Goal: Information Seeking & Learning: Learn about a topic

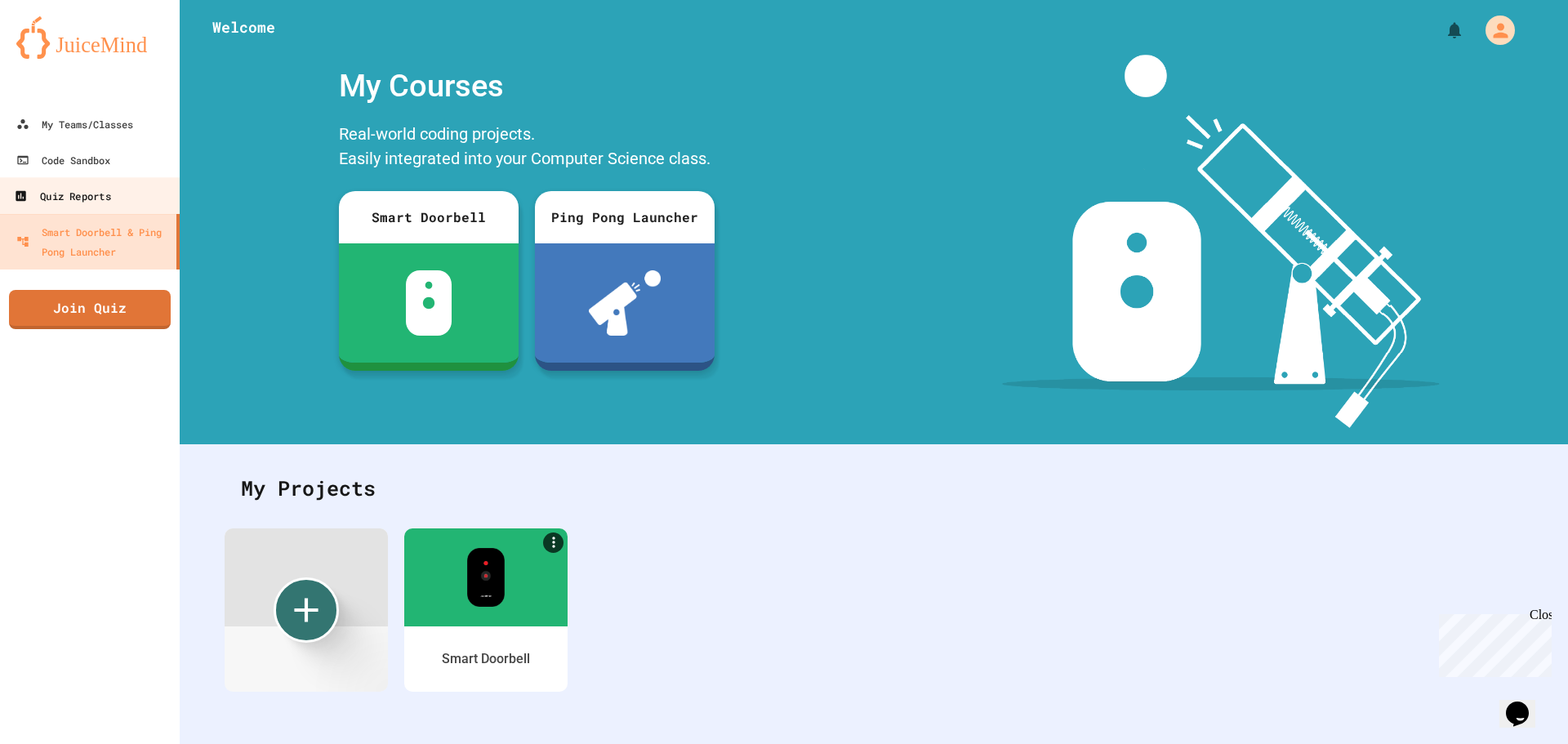
click at [99, 183] on link "Quiz Reports" at bounding box center [90, 195] width 186 height 37
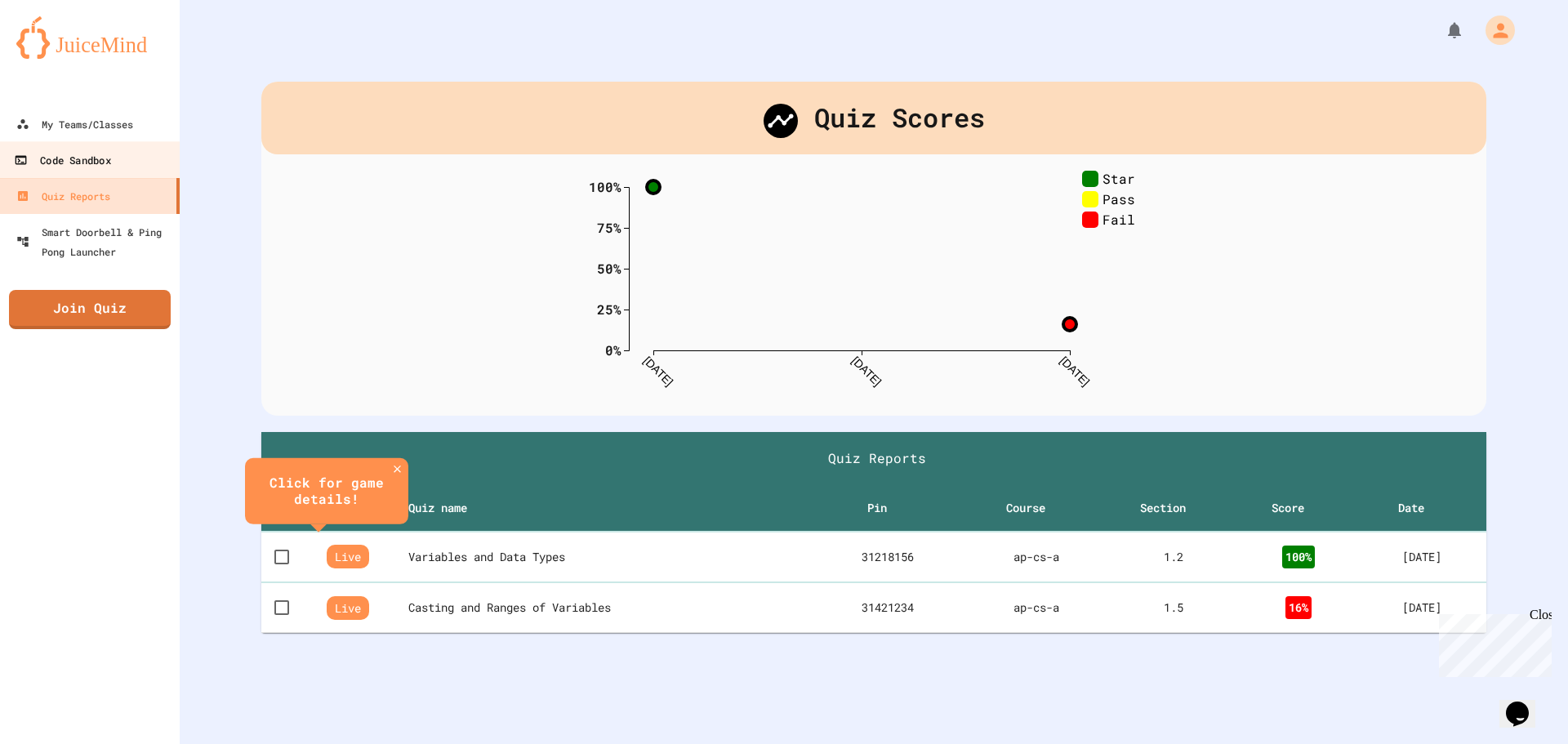
click at [99, 168] on div "Code Sandbox" at bounding box center [62, 160] width 96 height 21
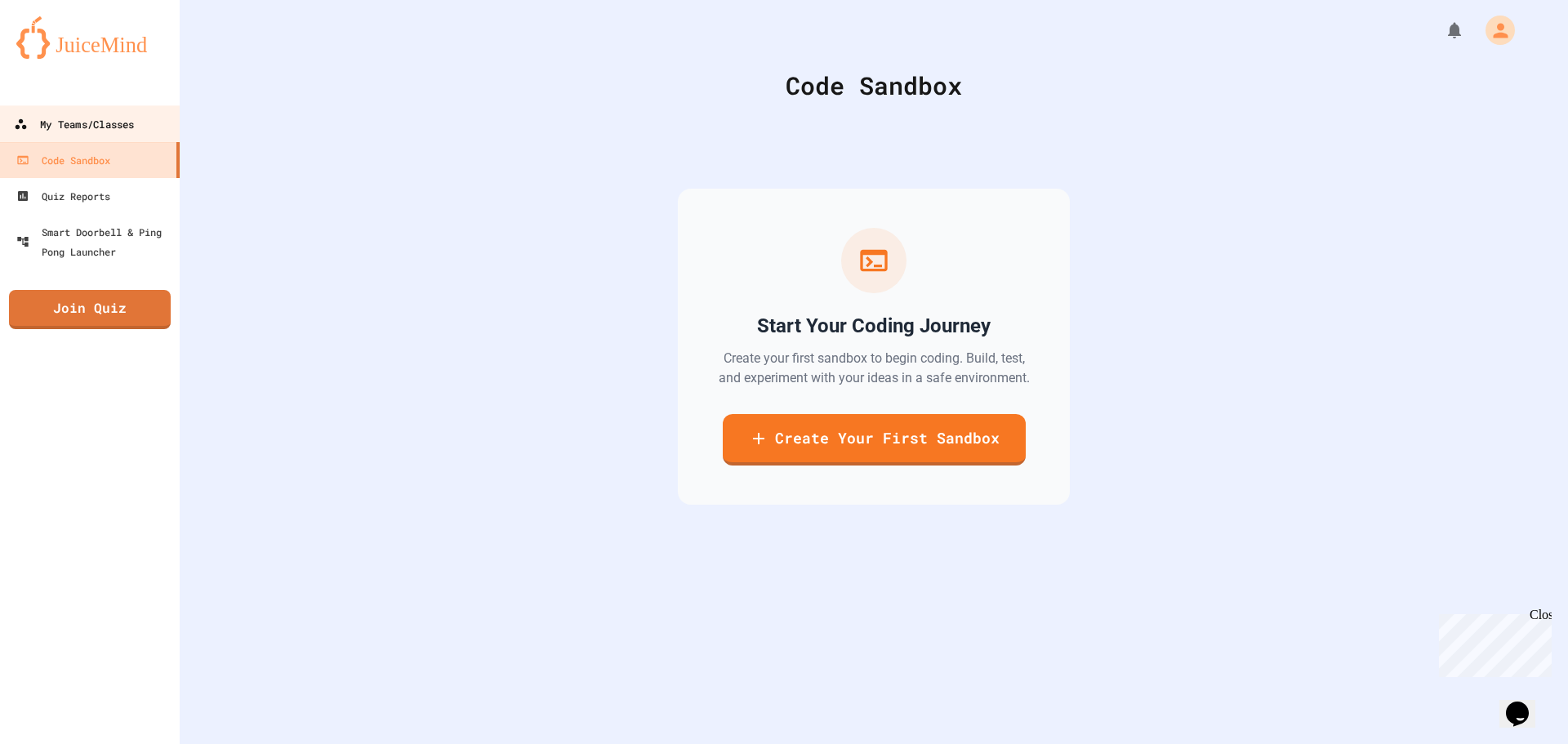
click at [96, 114] on div "My Teams/Classes" at bounding box center [74, 124] width 120 height 21
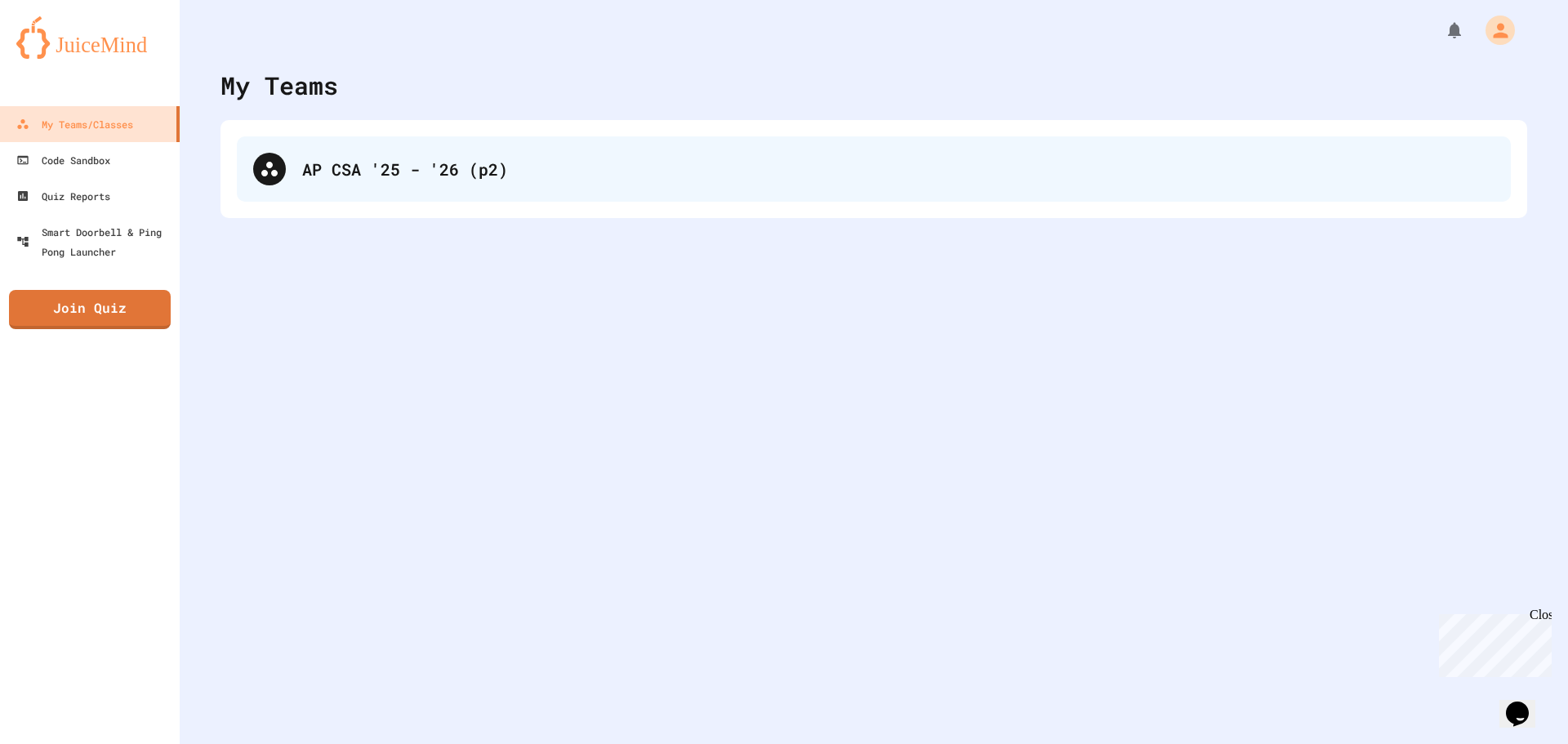
click at [355, 153] on div "AP CSA '25 - '26 (p2)" at bounding box center [873, 169] width 1274 height 66
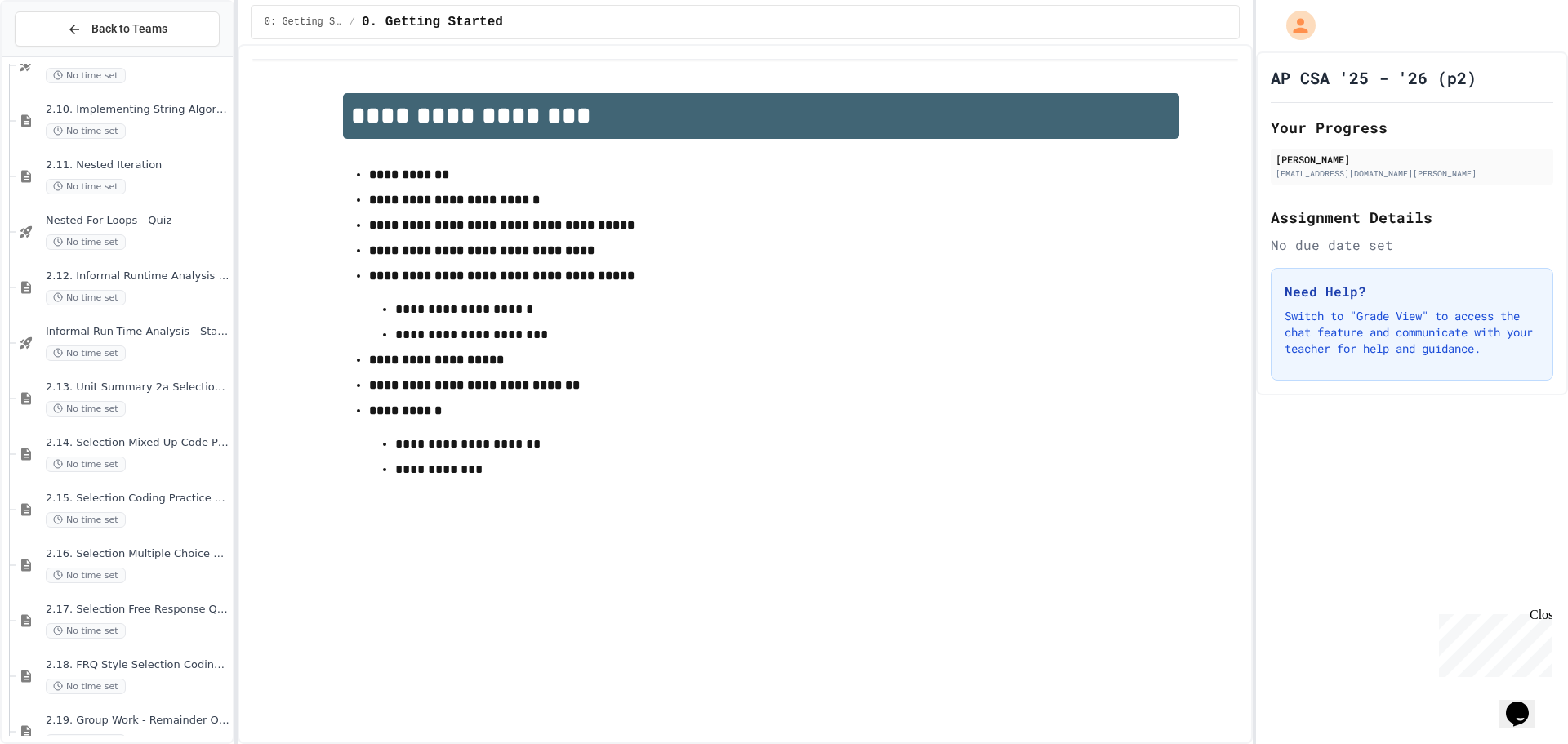
scroll to position [3104, 0]
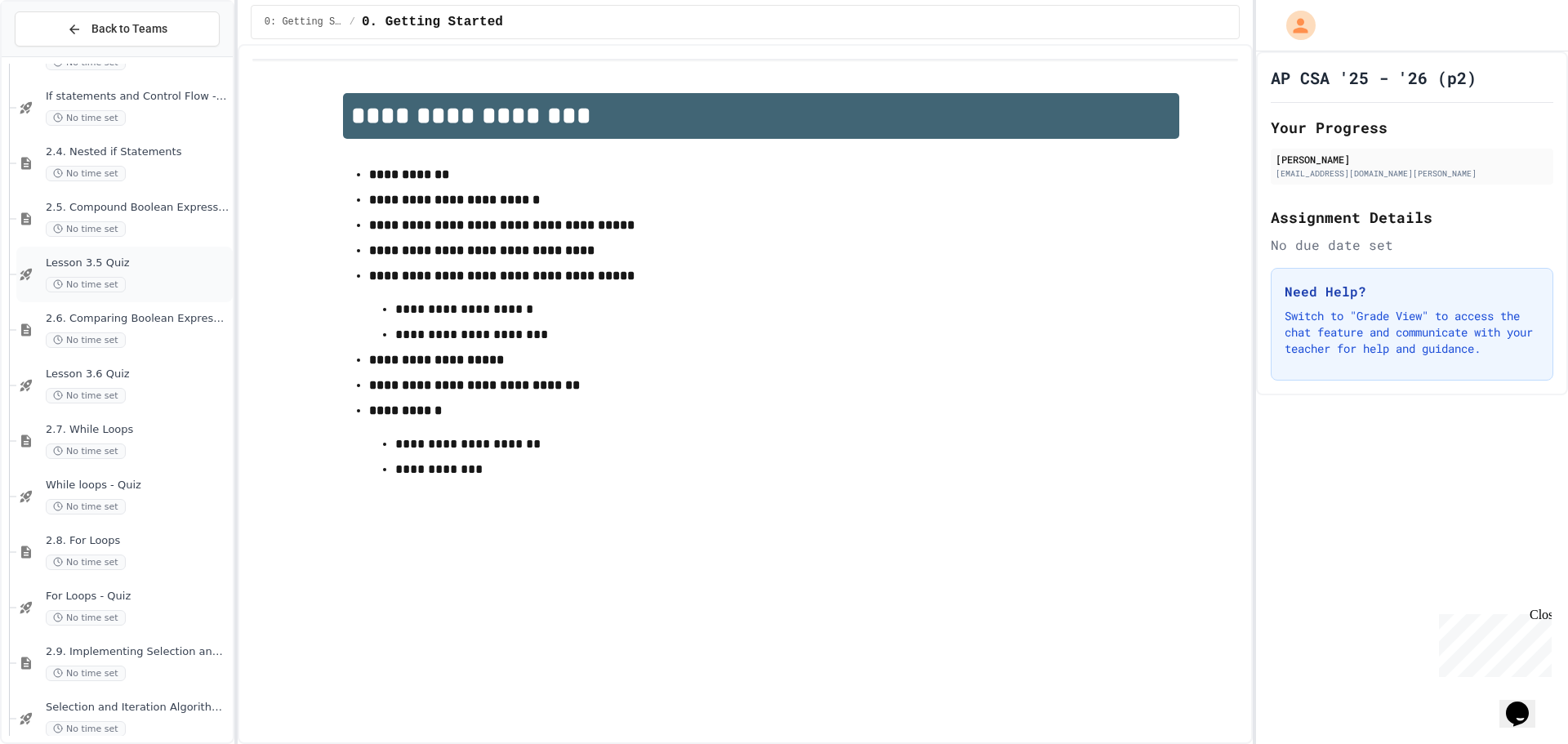
click at [145, 281] on div "No time set" at bounding box center [138, 284] width 184 height 16
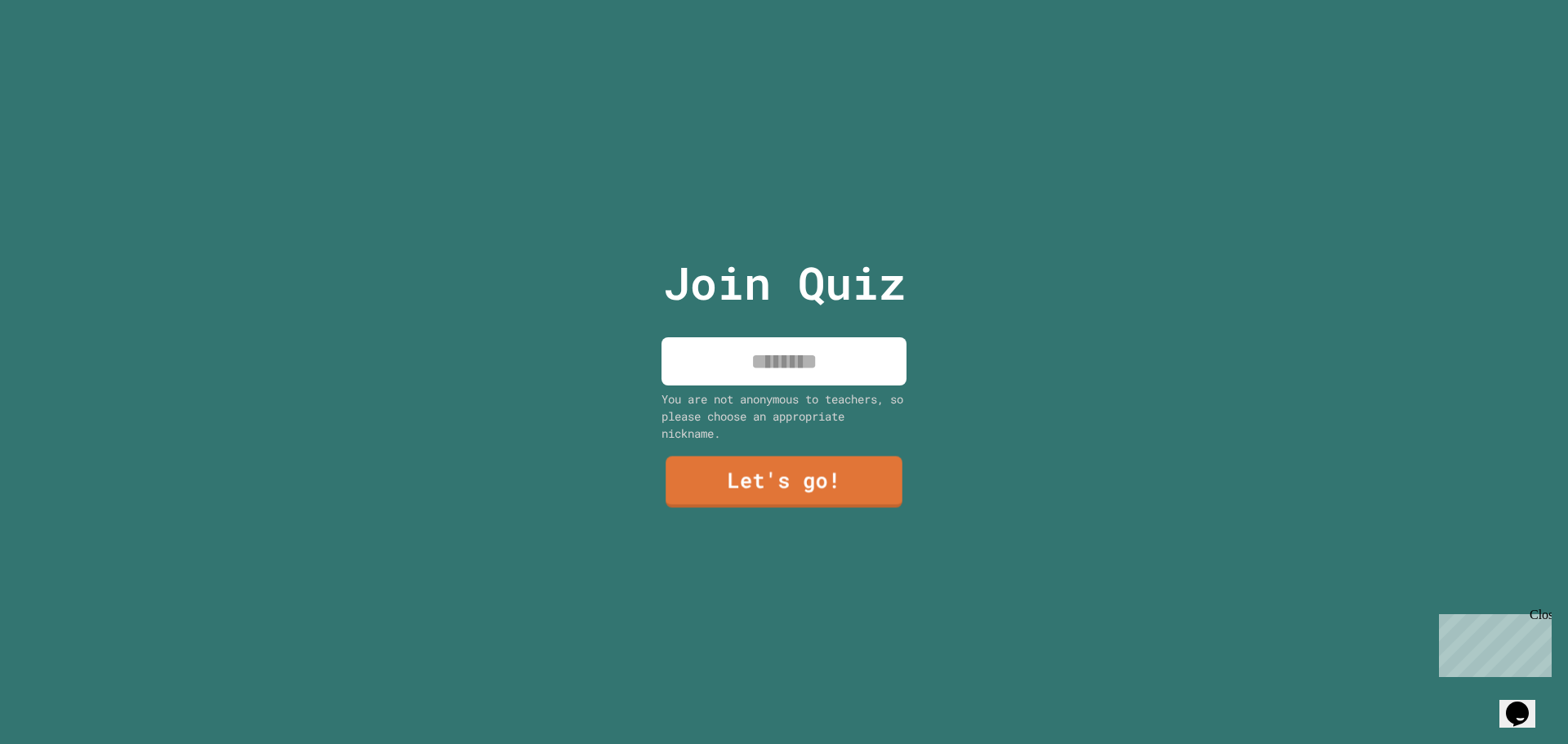
click at [745, 347] on input at bounding box center [784, 361] width 245 height 48
type input "*****"
click at [742, 483] on link "Let's go!" at bounding box center [784, 481] width 244 height 52
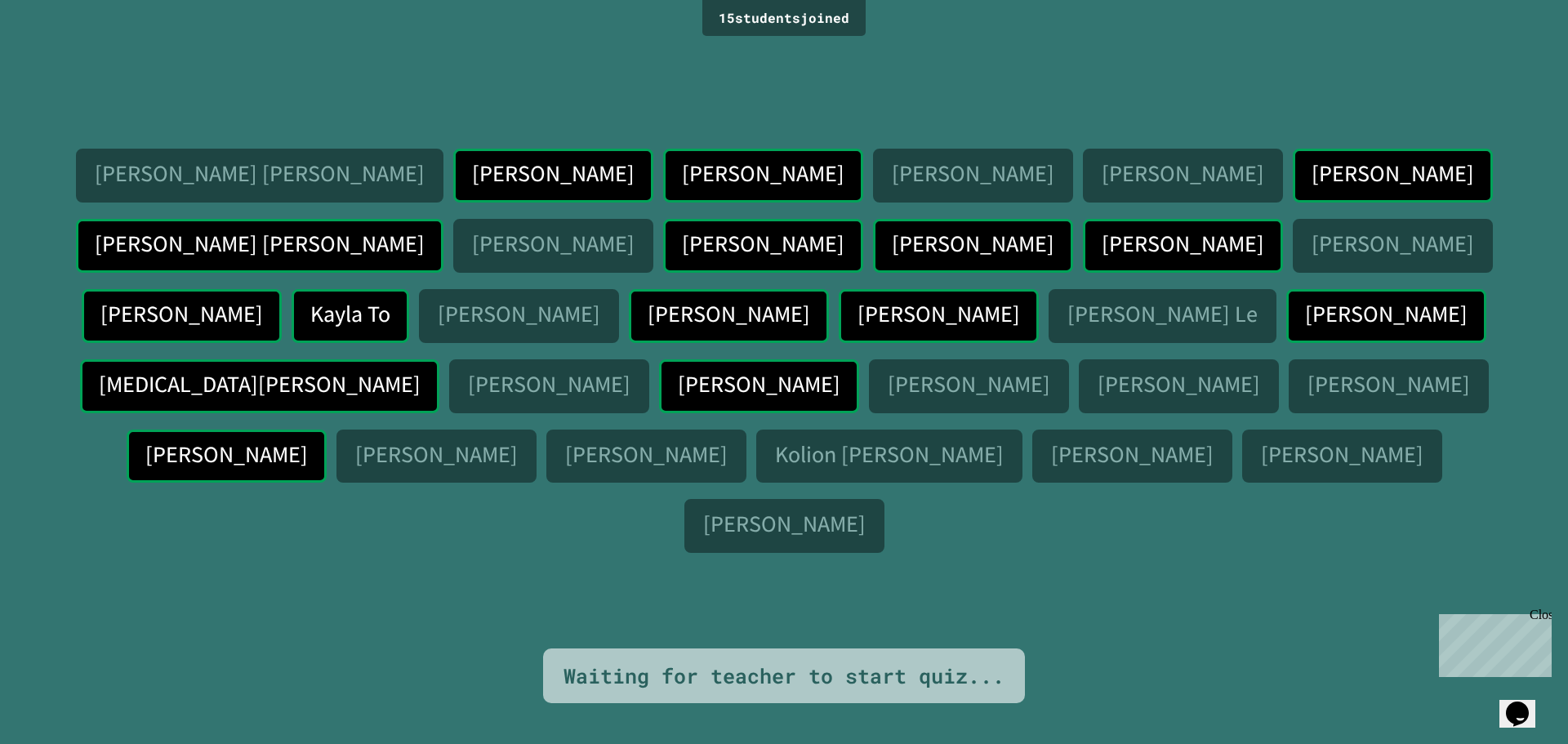
drag, startPoint x: 1003, startPoint y: 483, endPoint x: 1033, endPoint y: 536, distance: 60.9
click at [1033, 536] on div "[PERSON_NAME] [PERSON_NAME] [PERSON_NAME] Le [PERSON_NAME] [PERSON_NAME] [PERSO…" at bounding box center [784, 345] width 1487 height 608
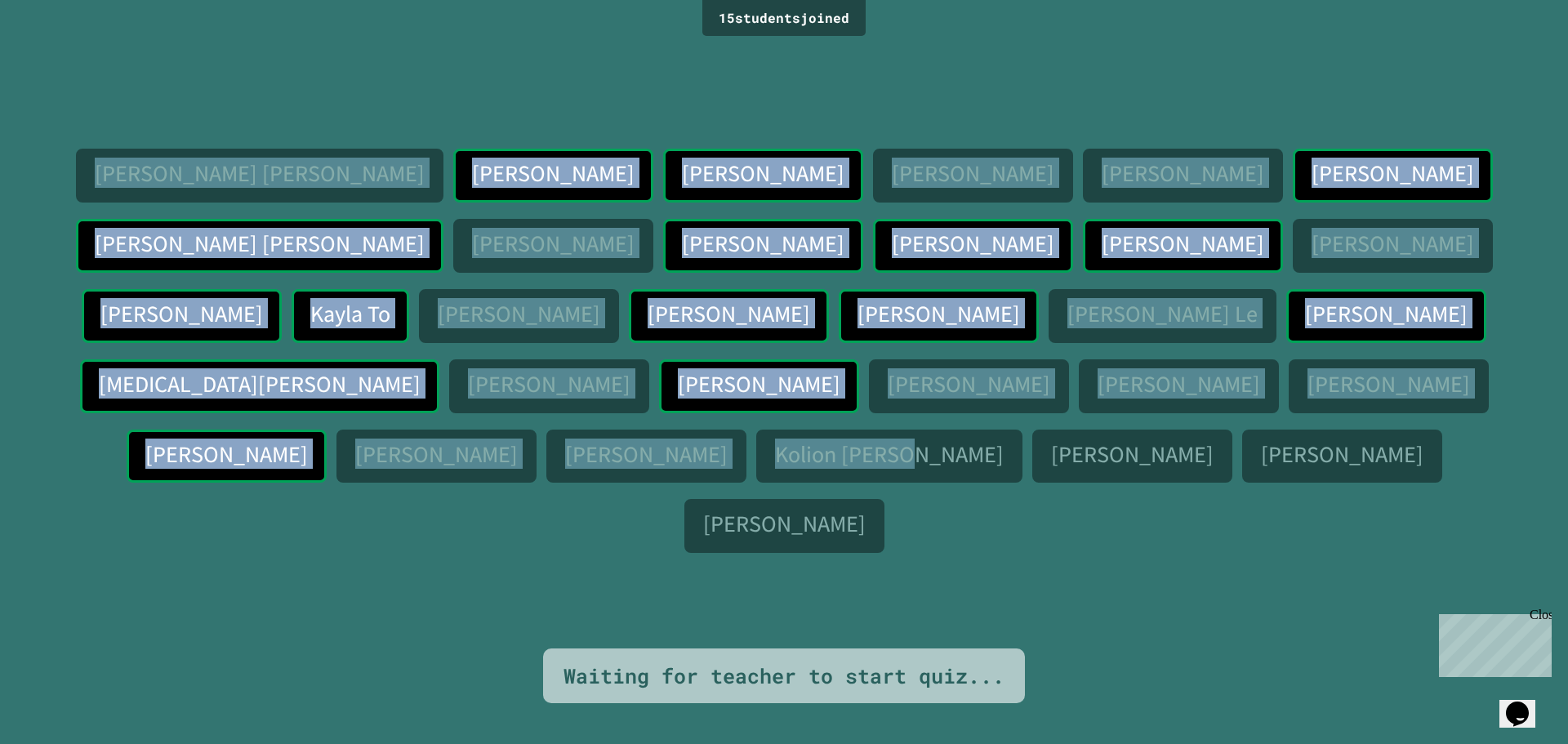
drag, startPoint x: 1061, startPoint y: 475, endPoint x: 73, endPoint y: 193, distance: 1027.5
click at [73, 193] on div "[PERSON_NAME] [PERSON_NAME] [PERSON_NAME] Le [PERSON_NAME] [PERSON_NAME] [PERSO…" at bounding box center [784, 354] width 1487 height 411
click at [1253, 99] on div "[PERSON_NAME] [PERSON_NAME] [PERSON_NAME] Le [PERSON_NAME] [PERSON_NAME] [PERSO…" at bounding box center [784, 345] width 1487 height 608
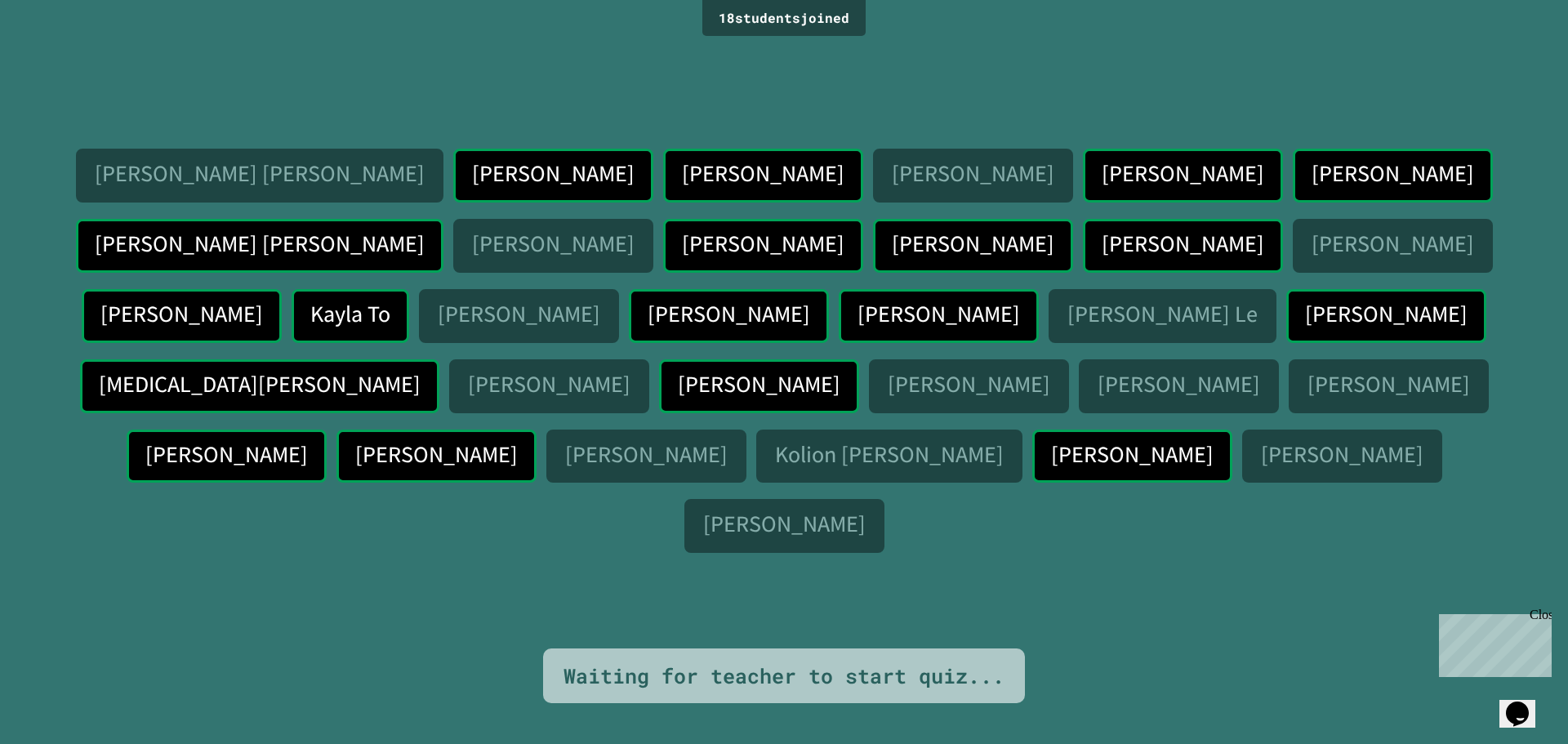
click at [417, 372] on p "[MEDICAL_DATA][PERSON_NAME]" at bounding box center [258, 384] width 319 height 25
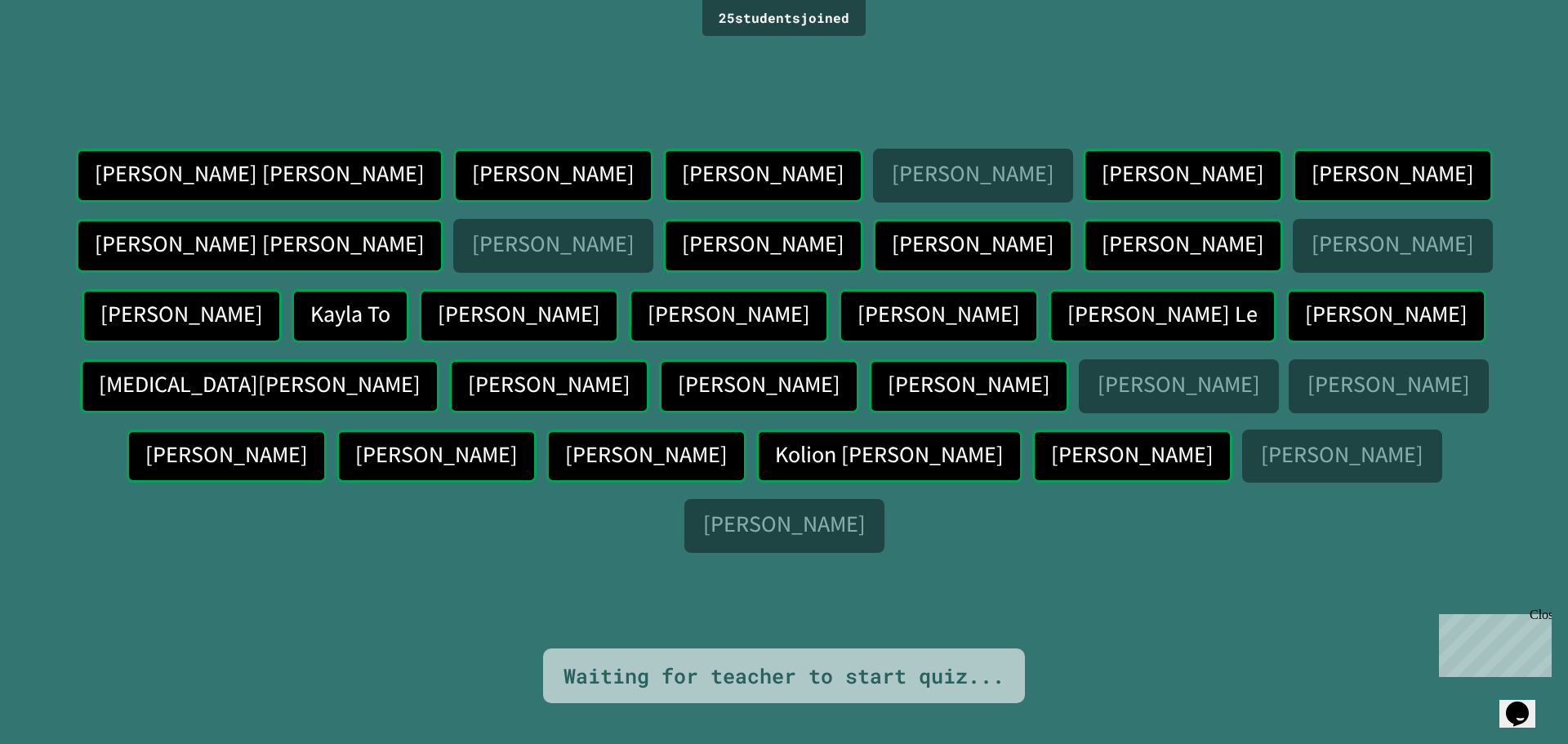
click at [892, 186] on p "[PERSON_NAME]" at bounding box center [972, 173] width 161 height 25
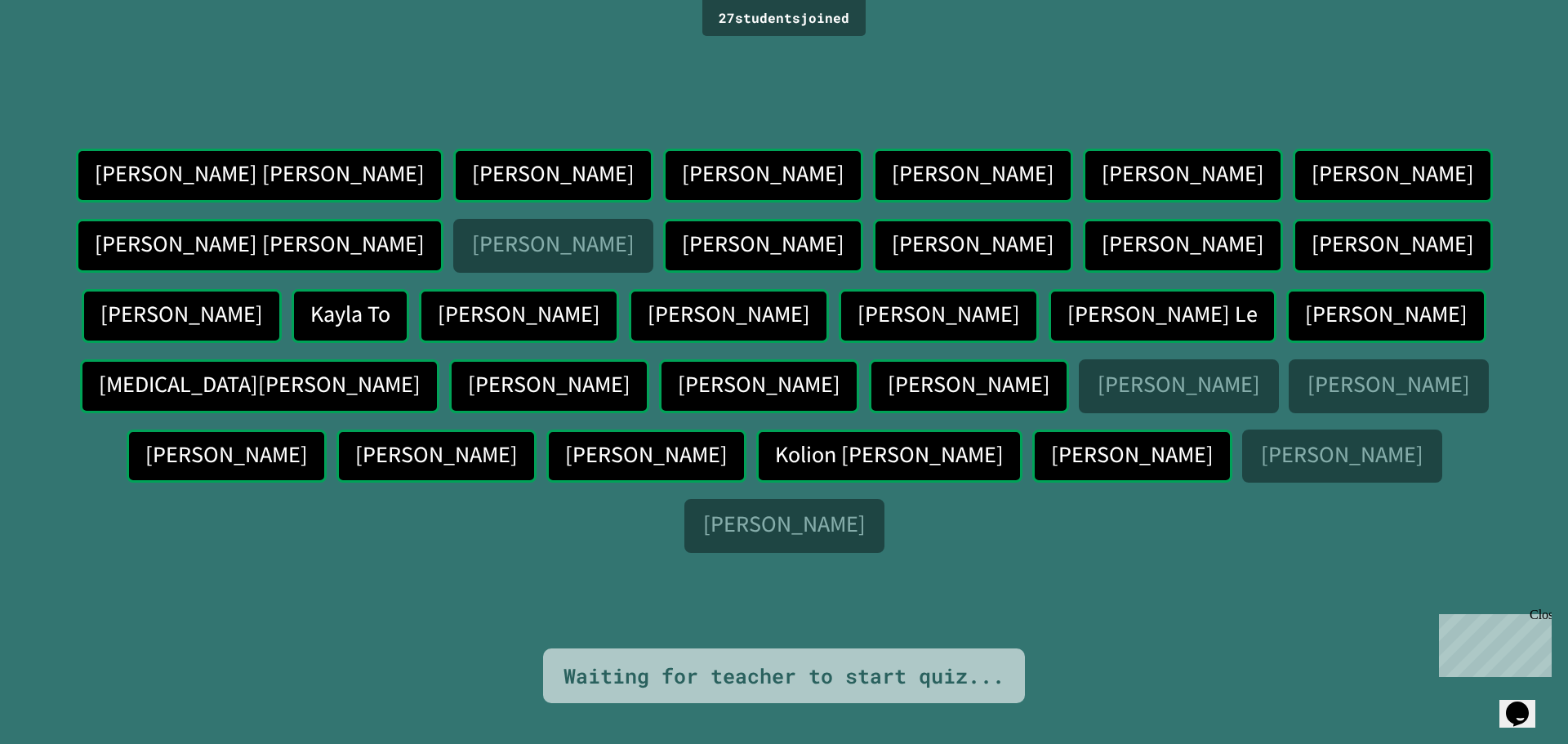
click at [1061, 484] on div "[PERSON_NAME] [PERSON_NAME] [PERSON_NAME] Le [PERSON_NAME] [PERSON_NAME] [PERSO…" at bounding box center [784, 354] width 1487 height 411
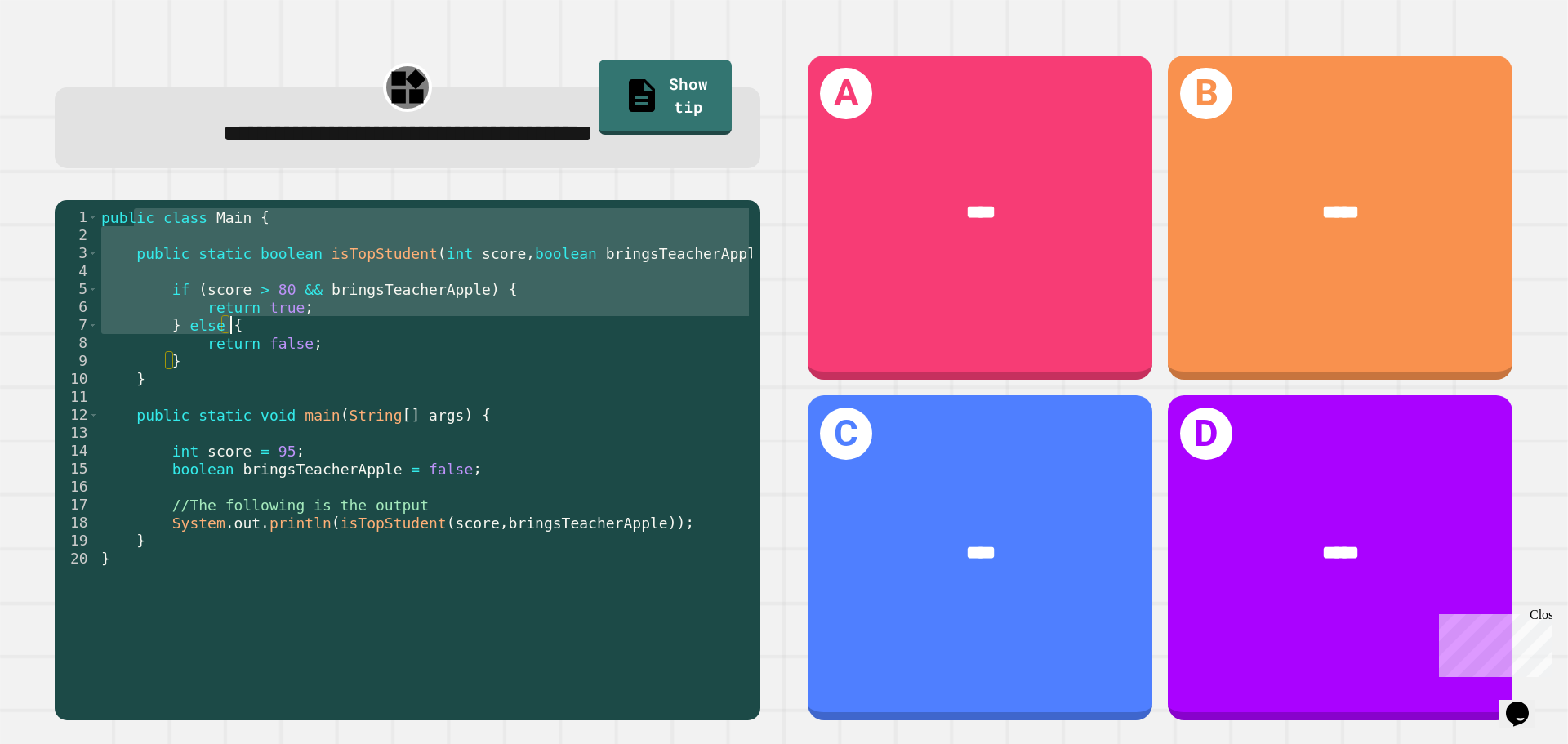
drag, startPoint x: 184, startPoint y: 223, endPoint x: 199, endPoint y: 304, distance: 82.4
click at [200, 305] on div "public class Main { public static boolean isTopStudent ( int score , boolean br…" at bounding box center [424, 460] width 654 height 503
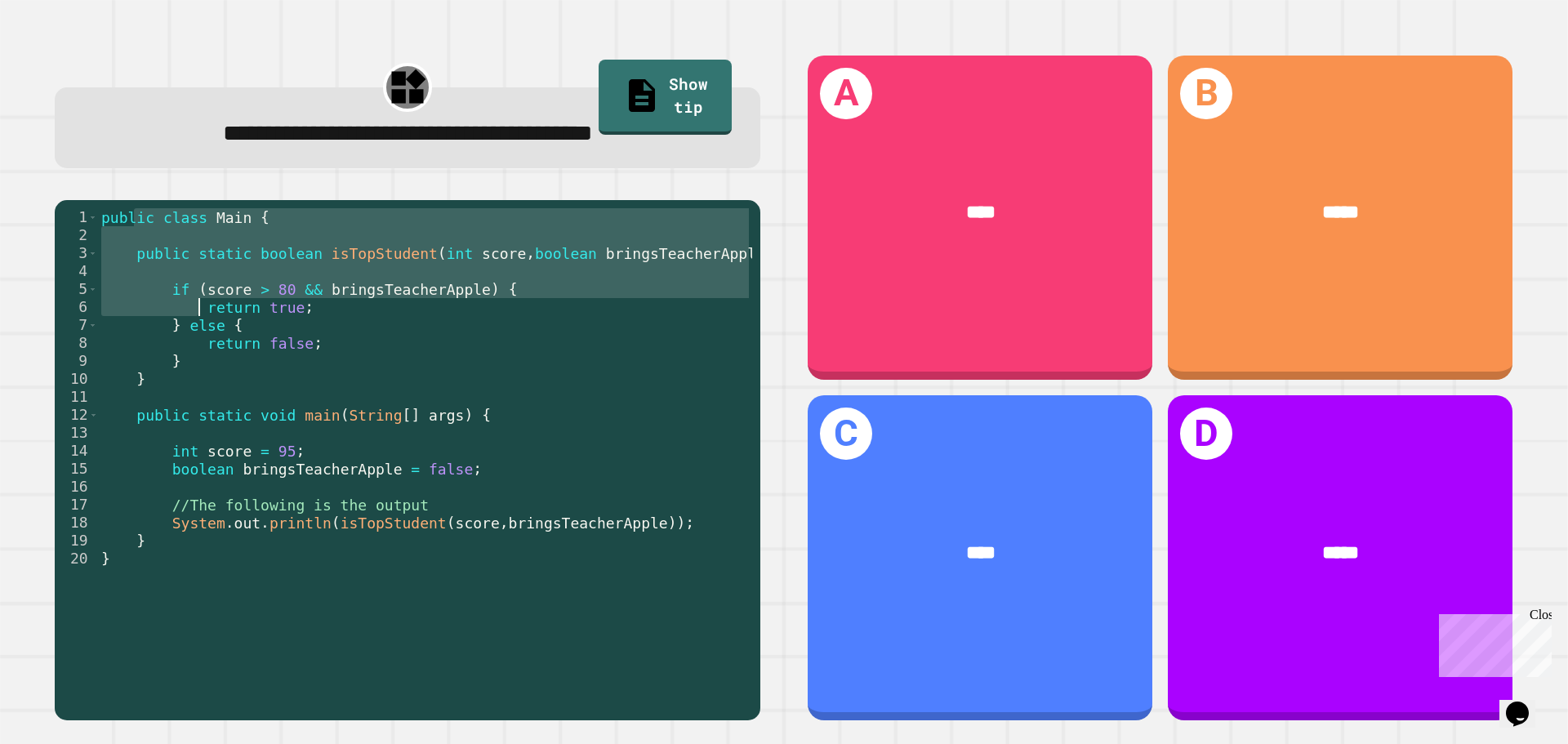
click at [181, 294] on div "public class Main { public static boolean isTopStudent ( int score , boolean br…" at bounding box center [424, 448] width 654 height 480
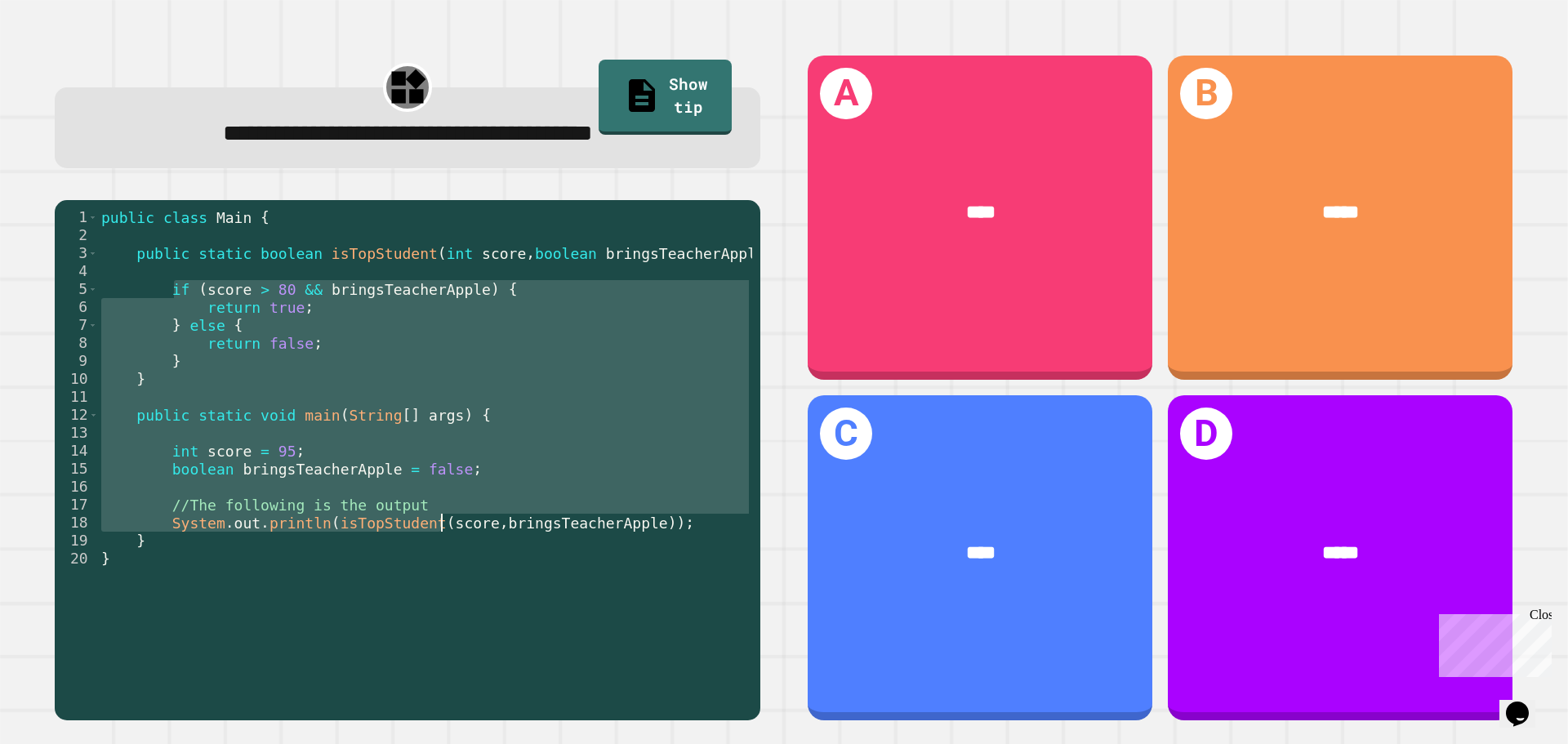
drag, startPoint x: 176, startPoint y: 294, endPoint x: 442, endPoint y: 521, distance: 349.7
click at [442, 521] on div "public class Main { public static boolean isTopStudent ( int score , boolean br…" at bounding box center [424, 460] width 654 height 503
click at [442, 523] on div "public class Main { public static boolean isTopStudent ( int score , boolean br…" at bounding box center [424, 448] width 654 height 480
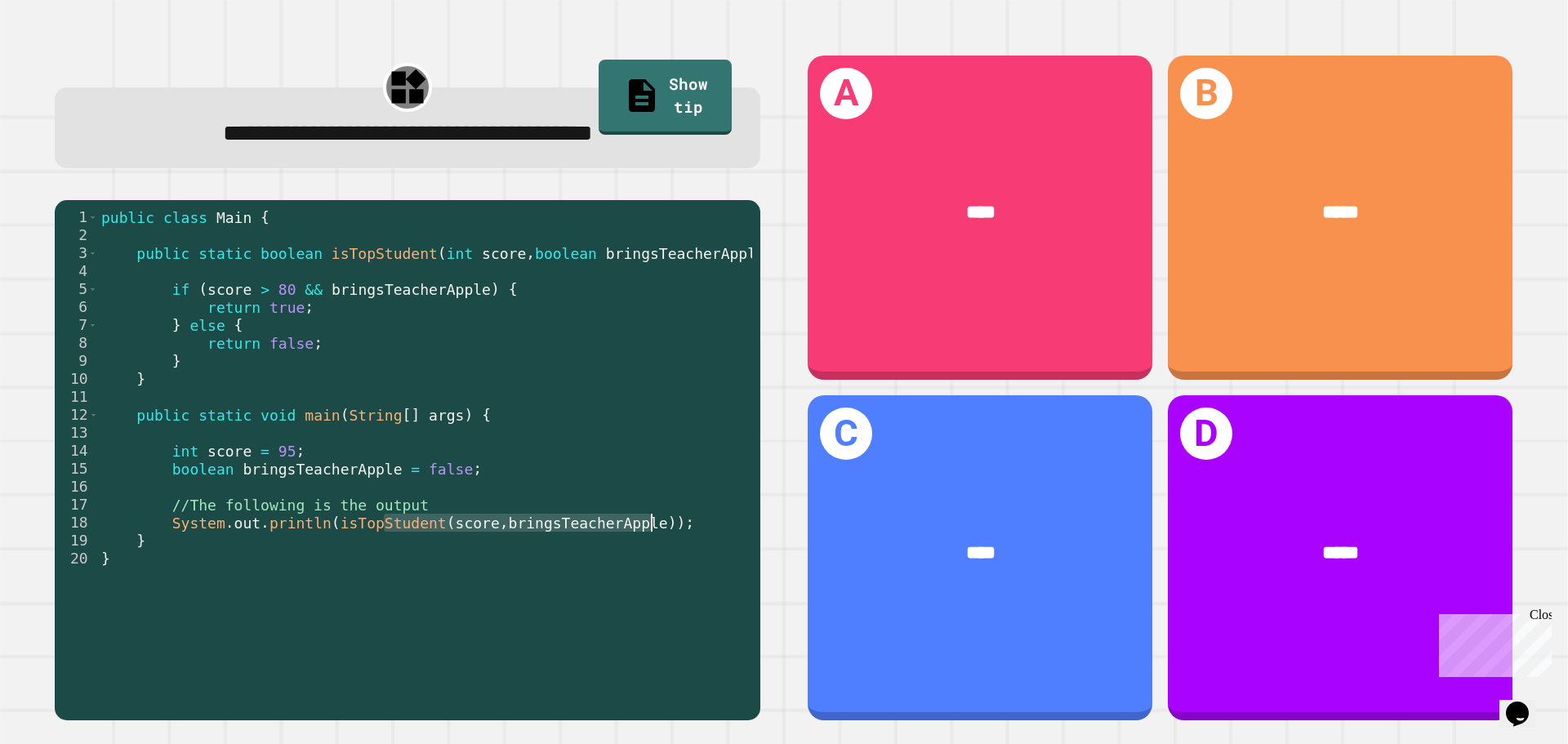
drag, startPoint x: 393, startPoint y: 524, endPoint x: 680, endPoint y: 530, distance: 287.1
click at [680, 530] on div "public class Main { public static boolean isTopStudent ( int score , boolean br…" at bounding box center [424, 460] width 654 height 503
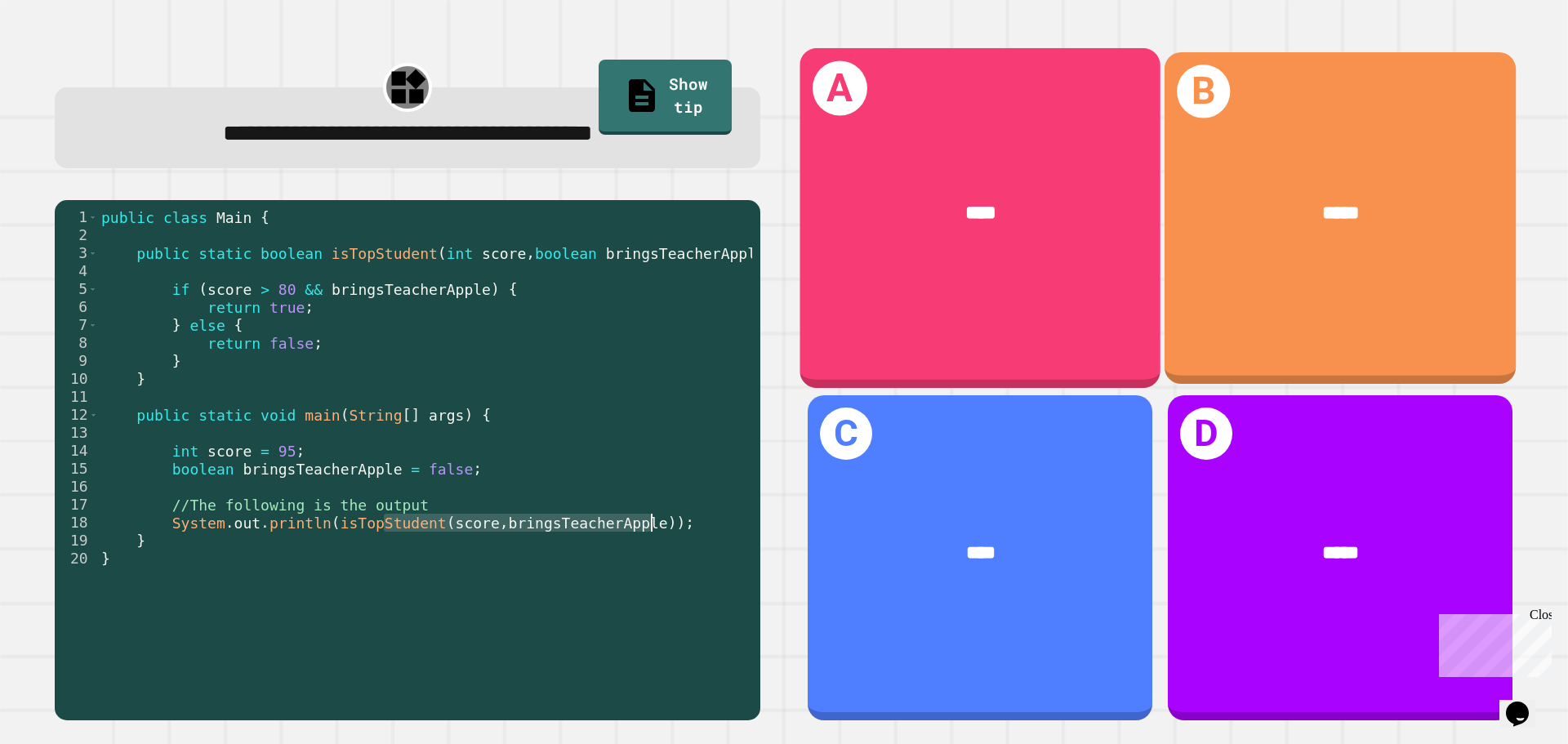
click at [1231, 145] on div "B *****" at bounding box center [1341, 218] width 351 height 331
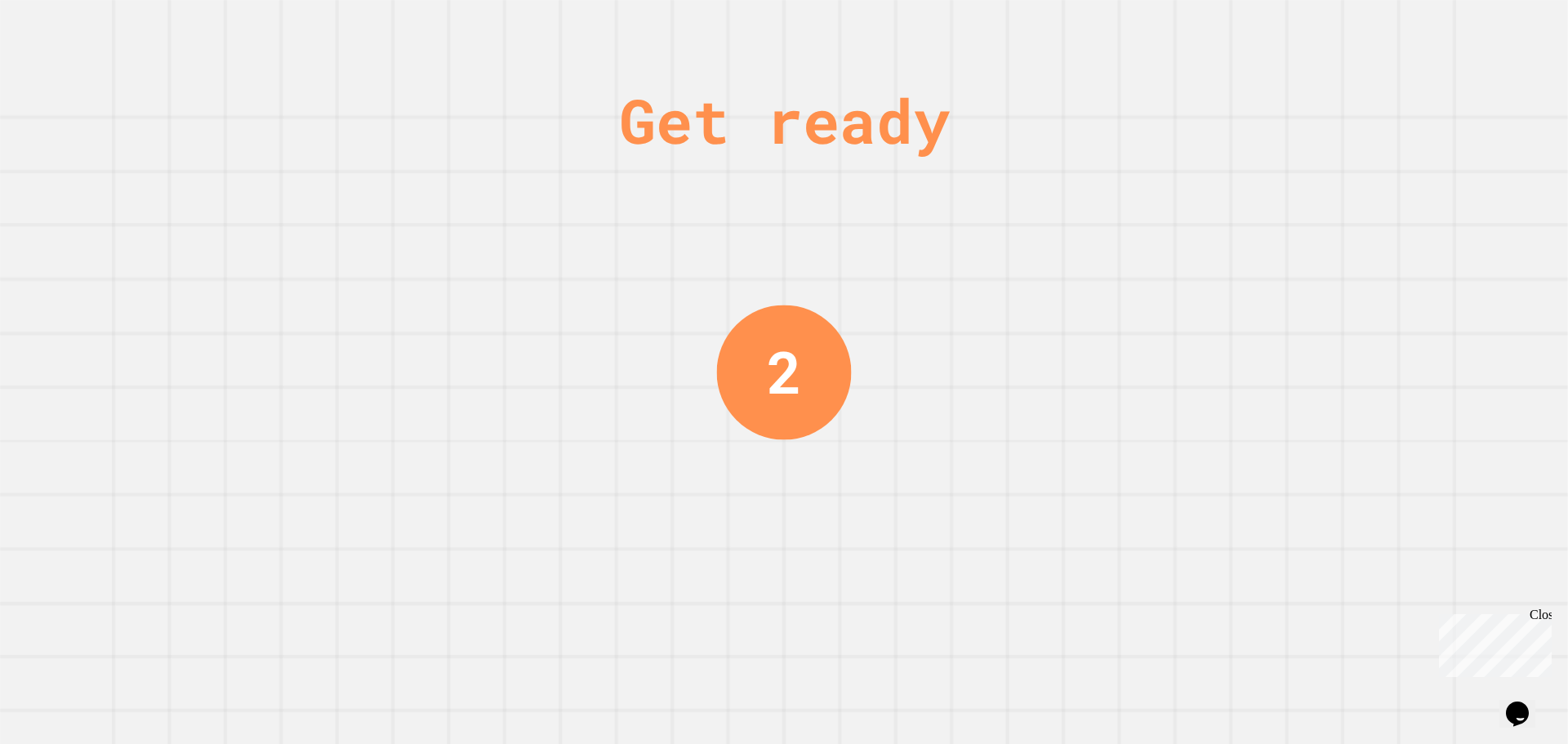
click at [325, 513] on div "Get ready 2" at bounding box center [784, 372] width 1568 height 744
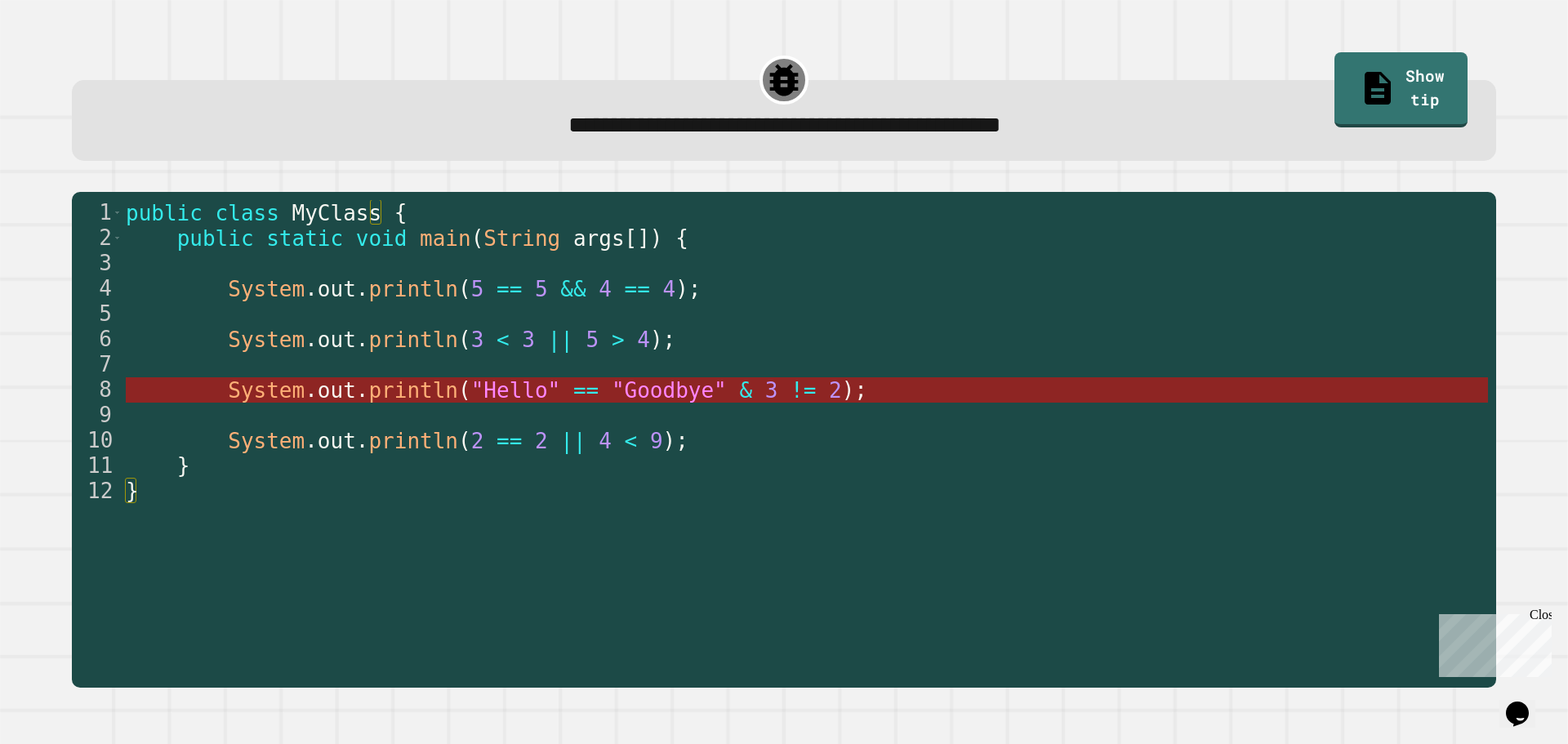
click at [612, 394] on span ""Goodbye"" at bounding box center [668, 391] width 115 height 25
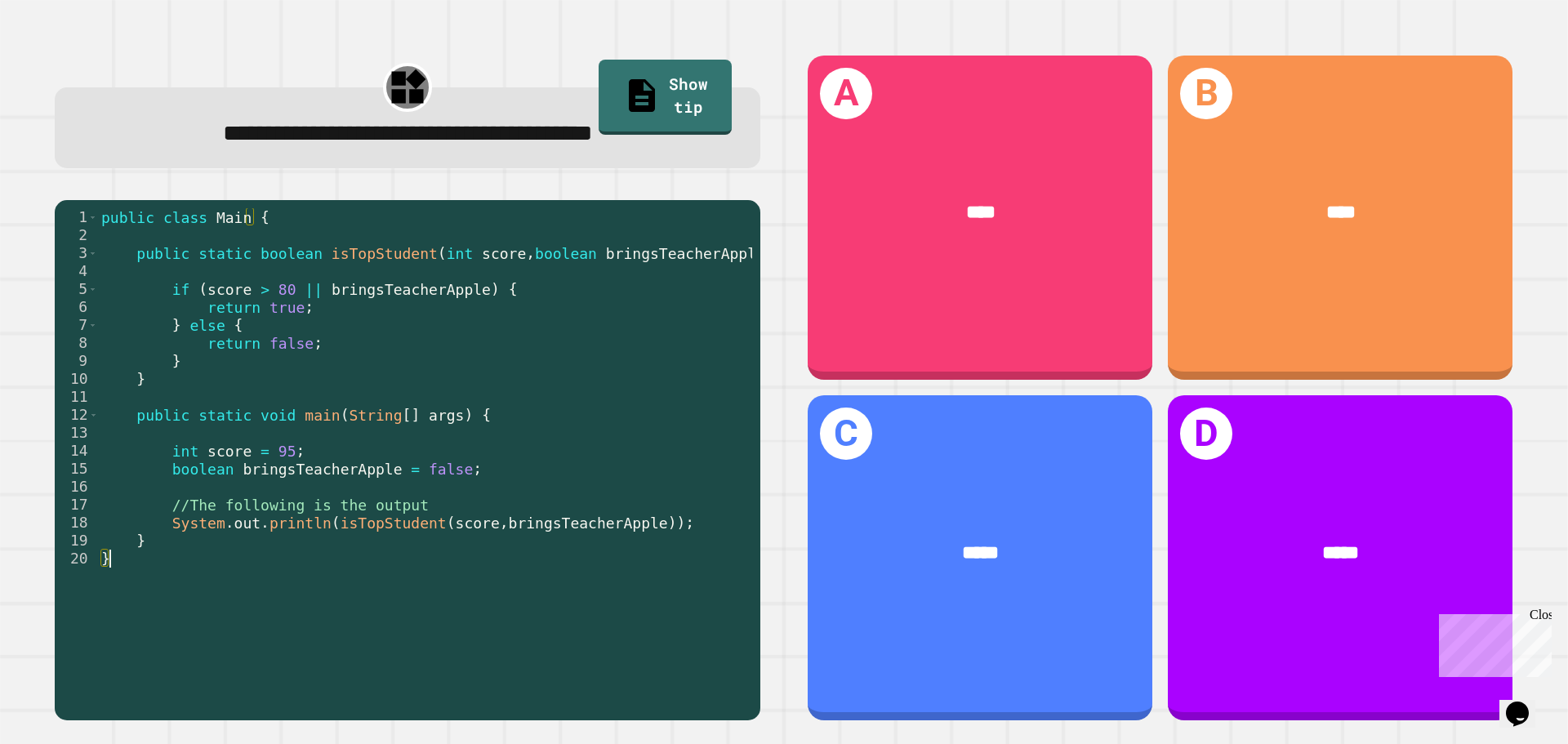
drag, startPoint x: 94, startPoint y: 225, endPoint x: 245, endPoint y: 284, distance: 162.1
click at [245, 284] on div "1 2 3 4 5 6 7 8 9 10 11 12 13 14 15 16 17 18 19 20 public class Main { public s…" at bounding box center [404, 448] width 698 height 480
drag, startPoint x: 166, startPoint y: 457, endPoint x: 375, endPoint y: 477, distance: 210.0
click at [375, 477] on div "public class Main { public static boolean isTopStudent ( int score , boolean br…" at bounding box center [424, 460] width 654 height 503
click at [461, 507] on div "public class Main { public static boolean isTopStudent ( int score , boolean br…" at bounding box center [424, 460] width 654 height 503
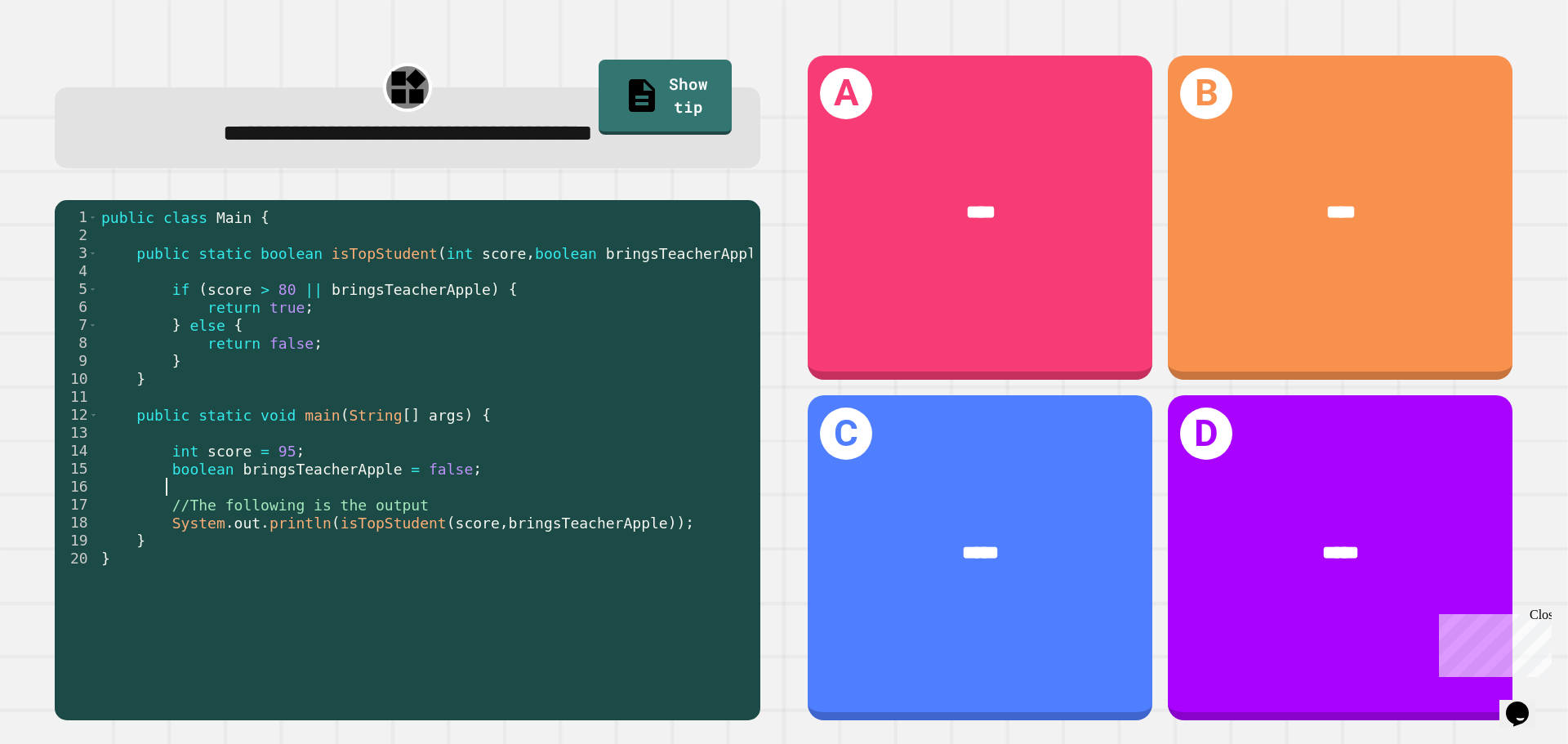
drag, startPoint x: 478, startPoint y: 486, endPoint x: 215, endPoint y: 471, distance: 263.4
click at [218, 480] on div "public class Main { public static boolean isTopStudent ( int score , boolean br…" at bounding box center [424, 460] width 654 height 503
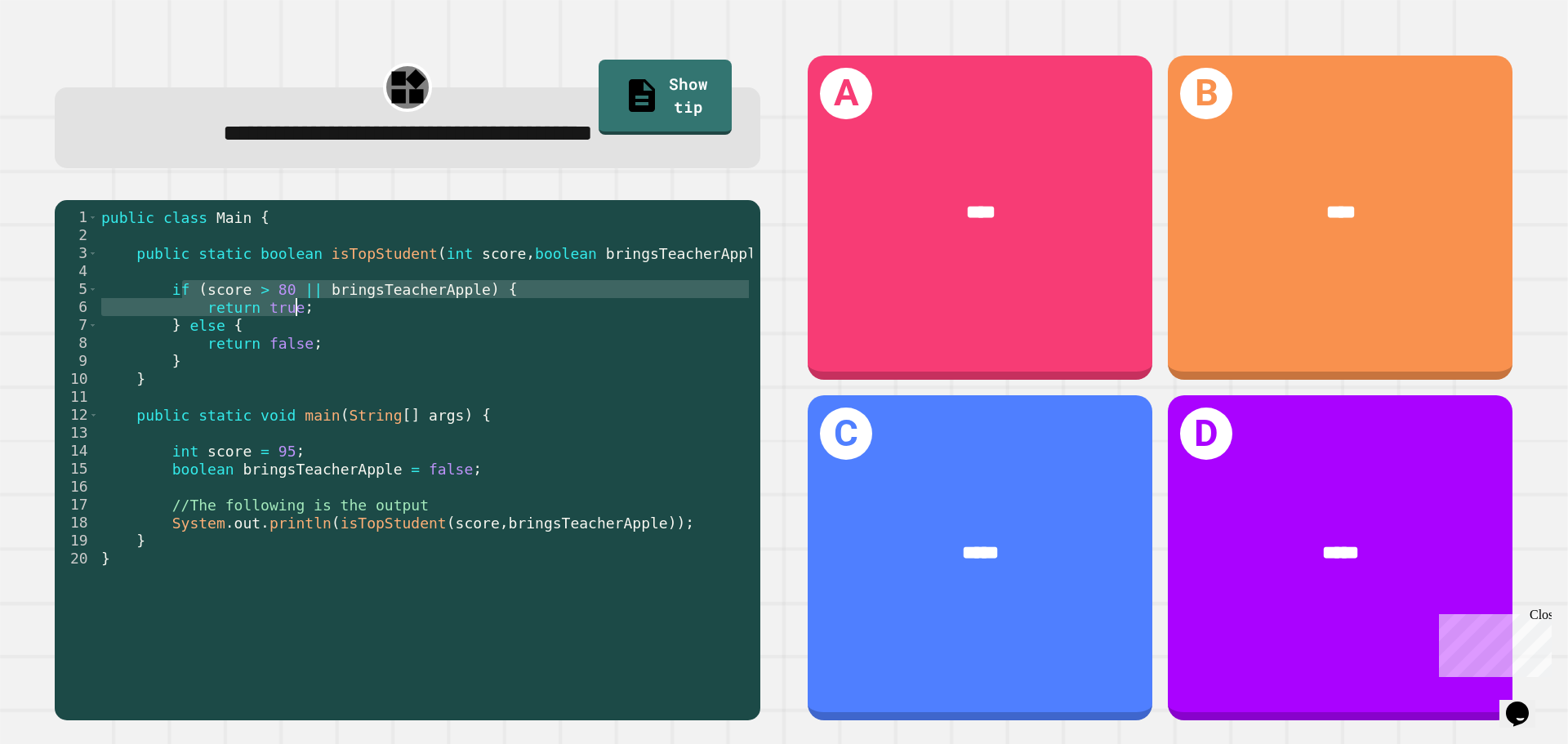
drag, startPoint x: 183, startPoint y: 287, endPoint x: 442, endPoint y: 367, distance: 271.1
click at [440, 319] on div "public class Main { public static boolean isTopStudent ( int score , boolean br…" at bounding box center [424, 460] width 654 height 503
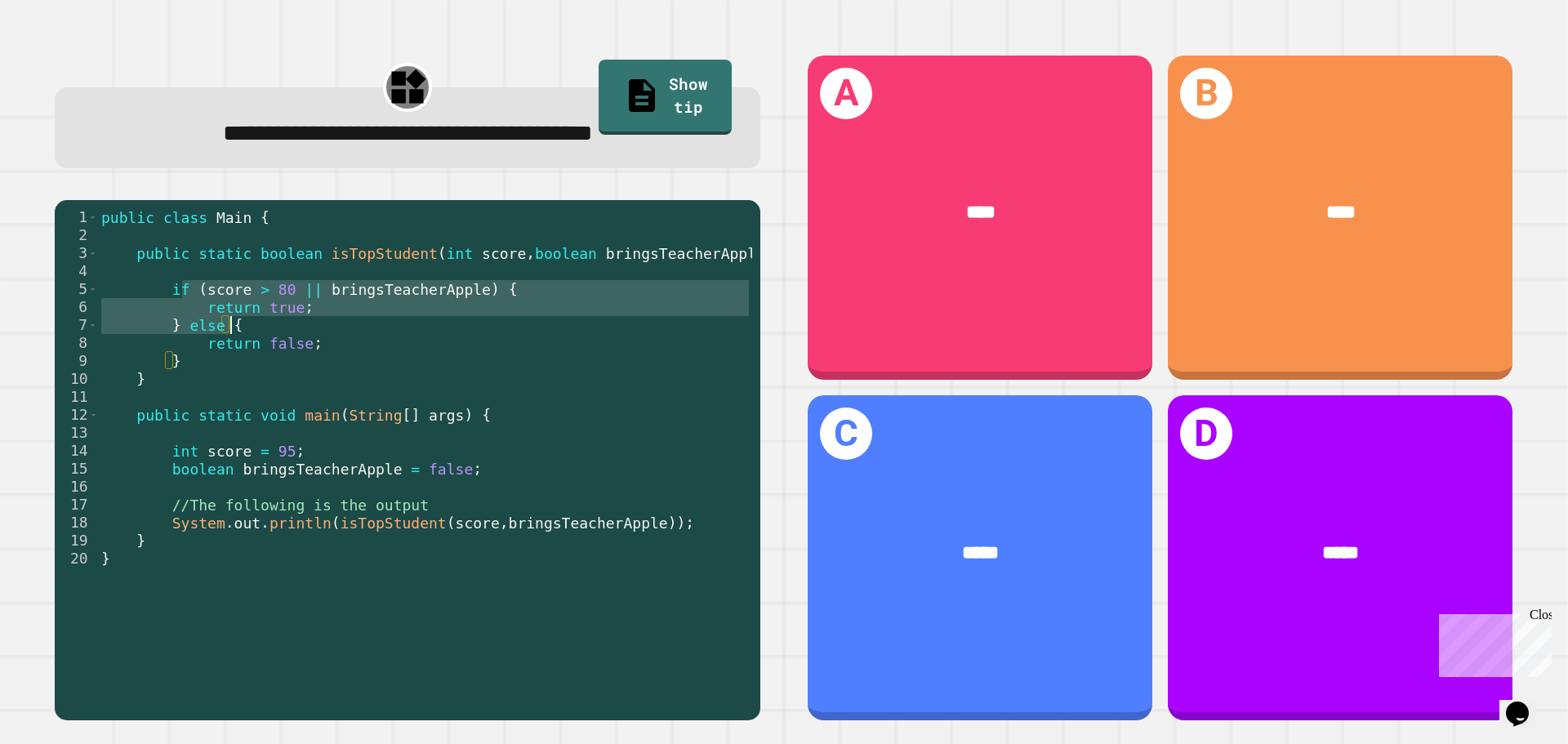
click at [328, 408] on div "public class Main { public static boolean isTopStudent ( int score , boolean br…" at bounding box center [424, 460] width 654 height 503
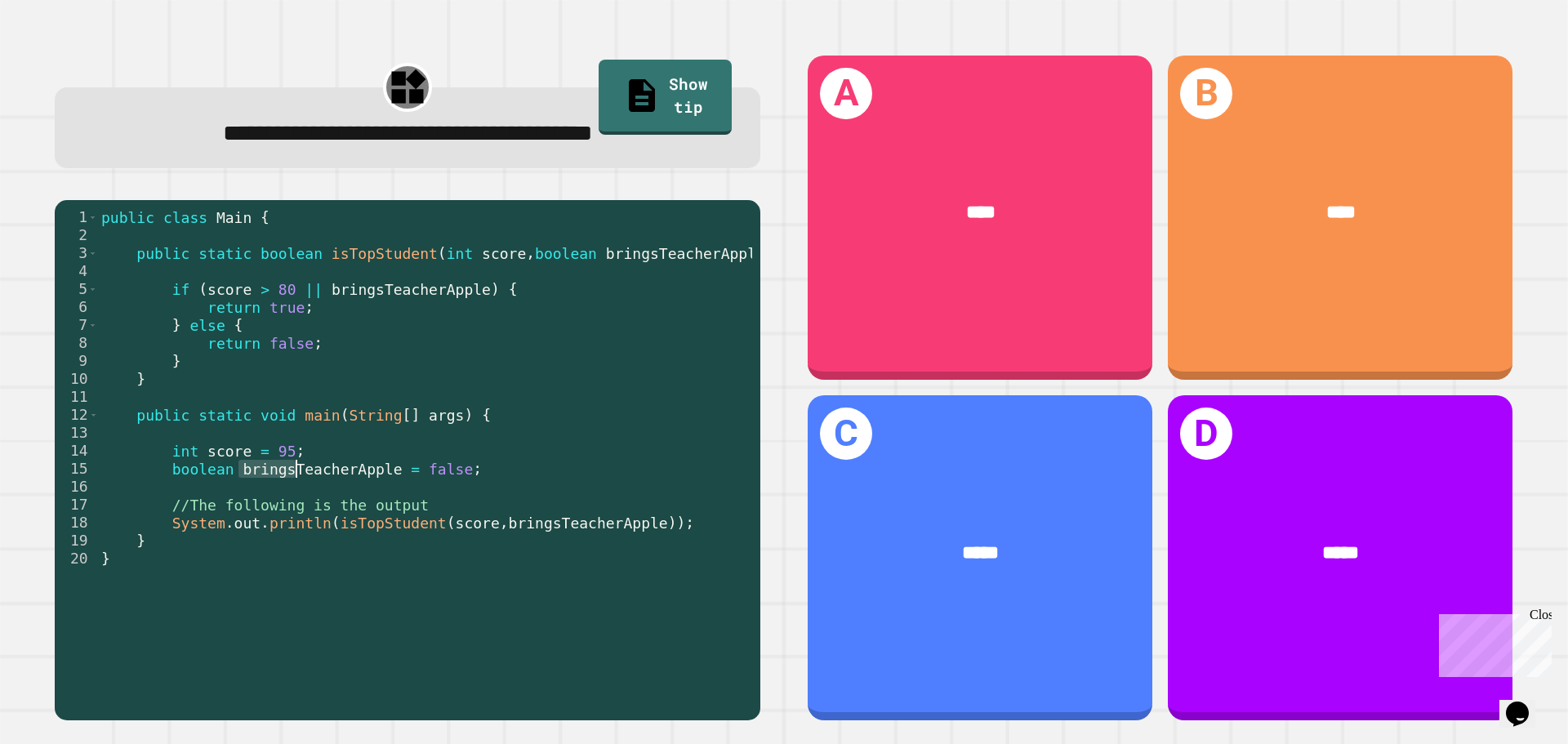
drag, startPoint x: 238, startPoint y: 466, endPoint x: 311, endPoint y: 484, distance: 75.2
click at [311, 484] on div "public class Main { public static boolean isTopStudent ( int score , boolean br…" at bounding box center [424, 460] width 654 height 503
click at [319, 461] on div "public class Main { public static boolean isTopStudent ( int score , boolean br…" at bounding box center [424, 460] width 654 height 503
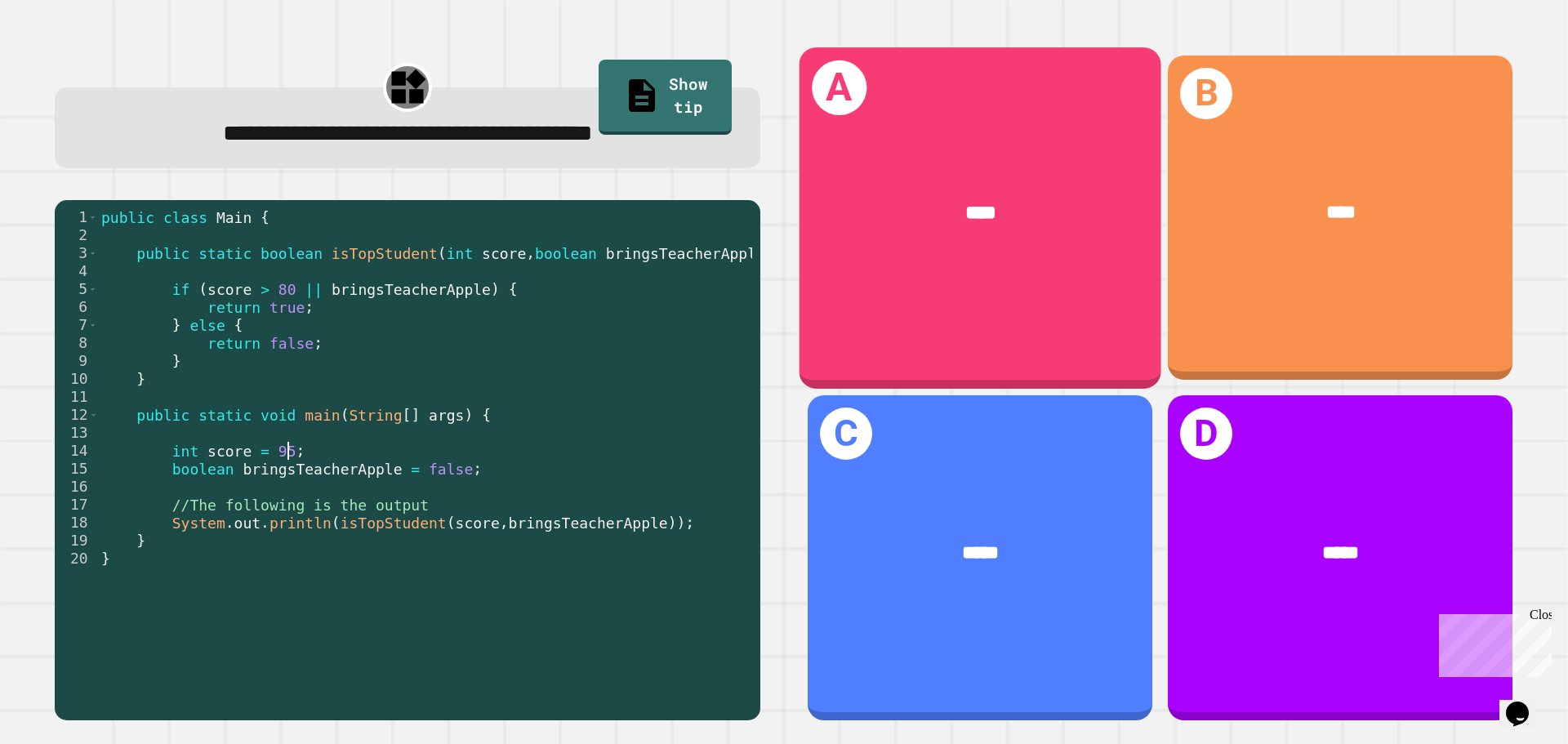
click at [915, 317] on div "A ****" at bounding box center [980, 218] width 362 height 341
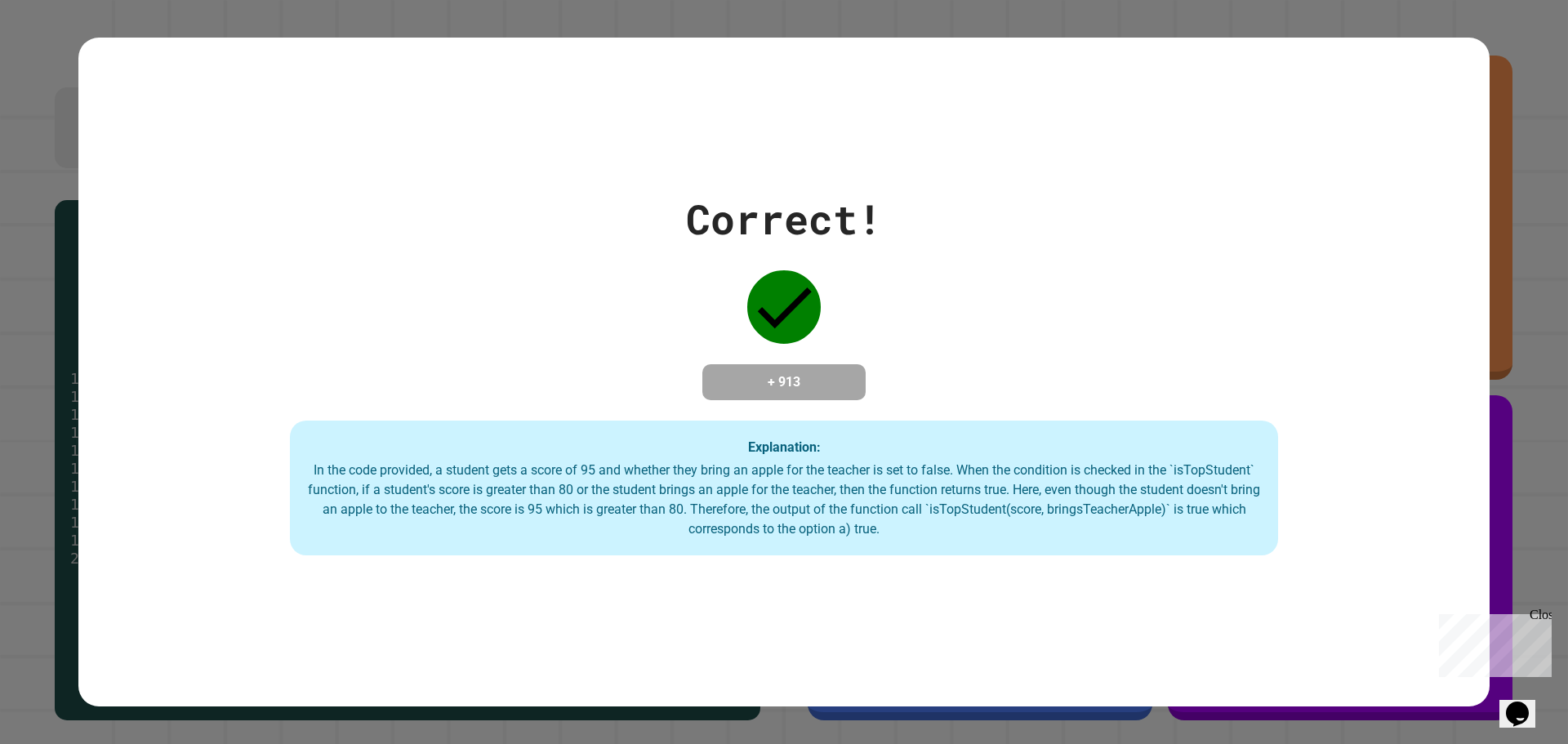
click at [850, 420] on div "Correct! + 913 Explanation: In the code provided, a student gets a score of 95 …" at bounding box center [784, 373] width 1411 height 368
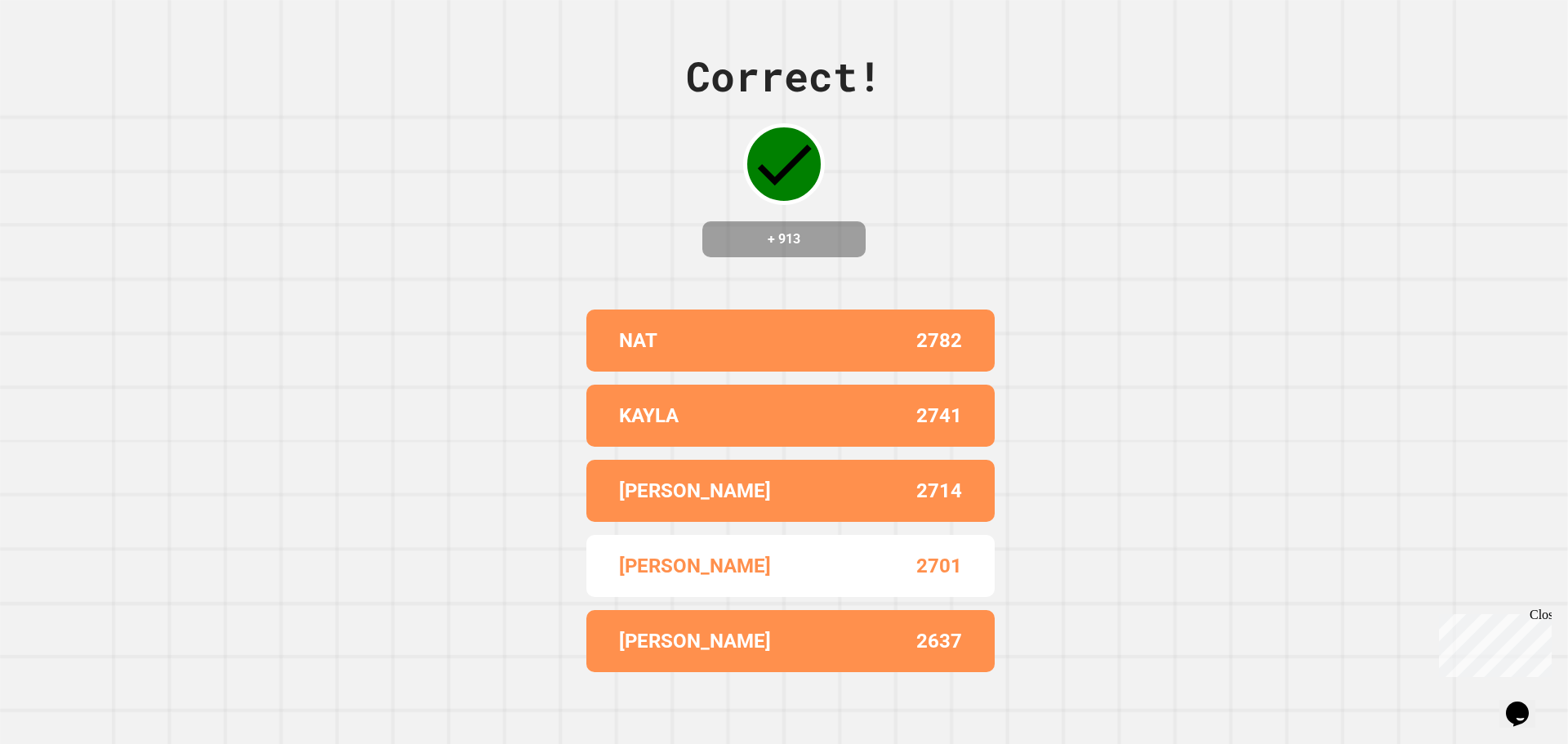
click at [1070, 285] on div "Correct! + 913 NAT 2782 KAYLA 2741 [PERSON_NAME] 2714 [PERSON_NAME] 2701 [PERSO…" at bounding box center [784, 372] width 1568 height 744
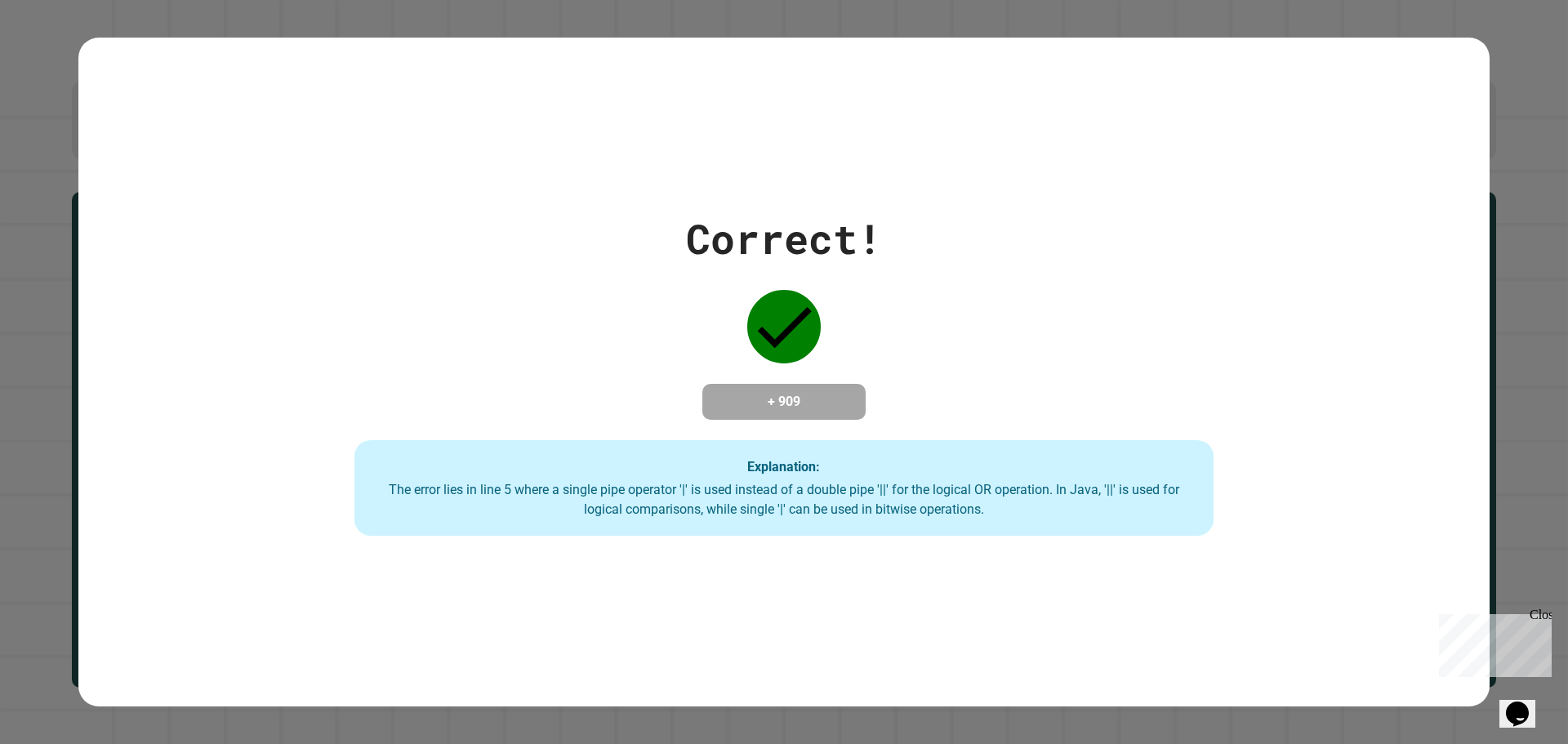
click at [904, 412] on div "Correct! + 909 Explanation: The error lies in line 5 where a single pipe operat…" at bounding box center [784, 373] width 1226 height 328
drag, startPoint x: 599, startPoint y: 439, endPoint x: 66, endPoint y: 462, distance: 533.5
click at [105, 455] on div "Correct! + 909 Explanation: The error lies in line 5 where a single pipe operat…" at bounding box center [784, 373] width 1411 height 328
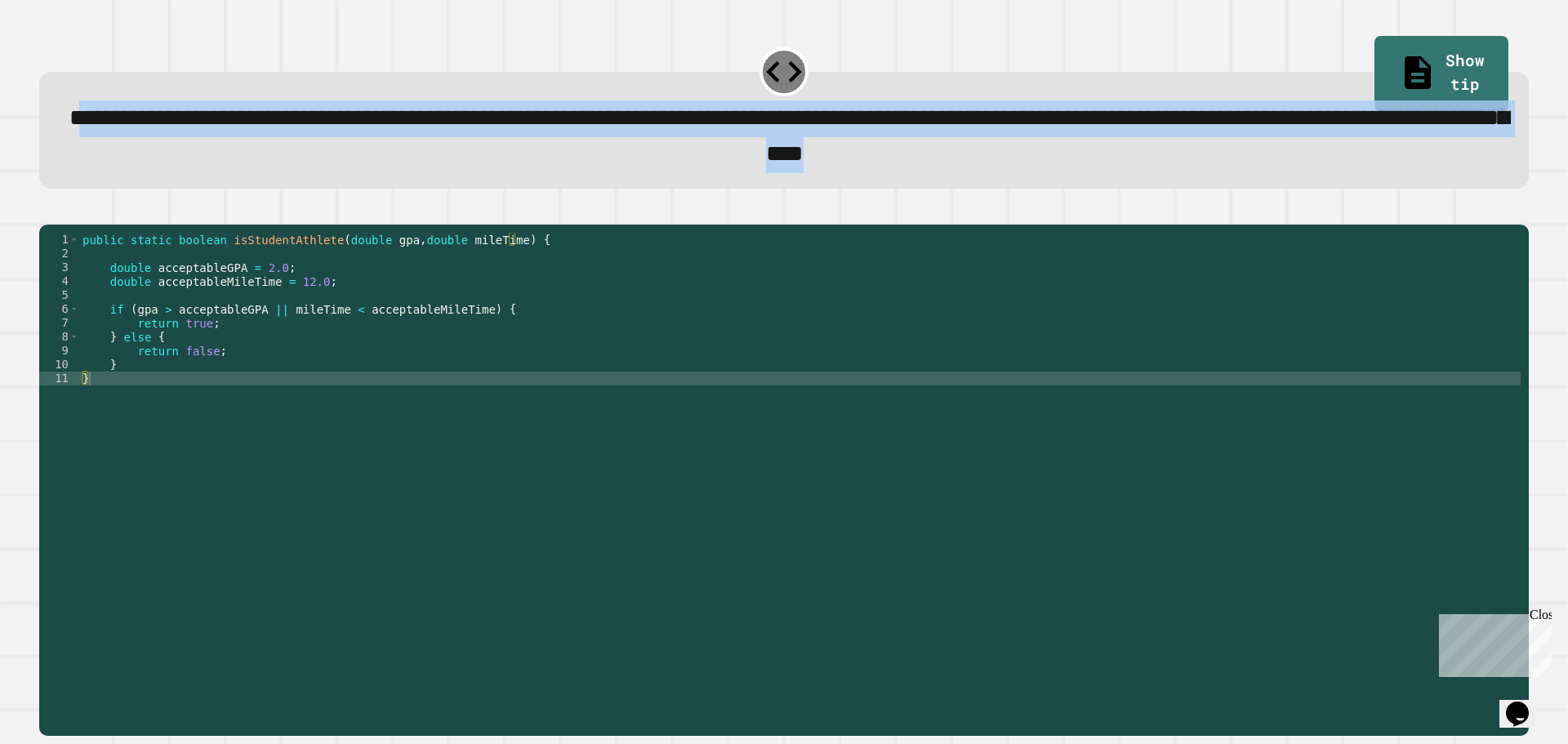
drag, startPoint x: 98, startPoint y: 113, endPoint x: 1254, endPoint y: 163, distance: 1157.1
click at [1254, 163] on div "**********" at bounding box center [785, 136] width 1432 height 72
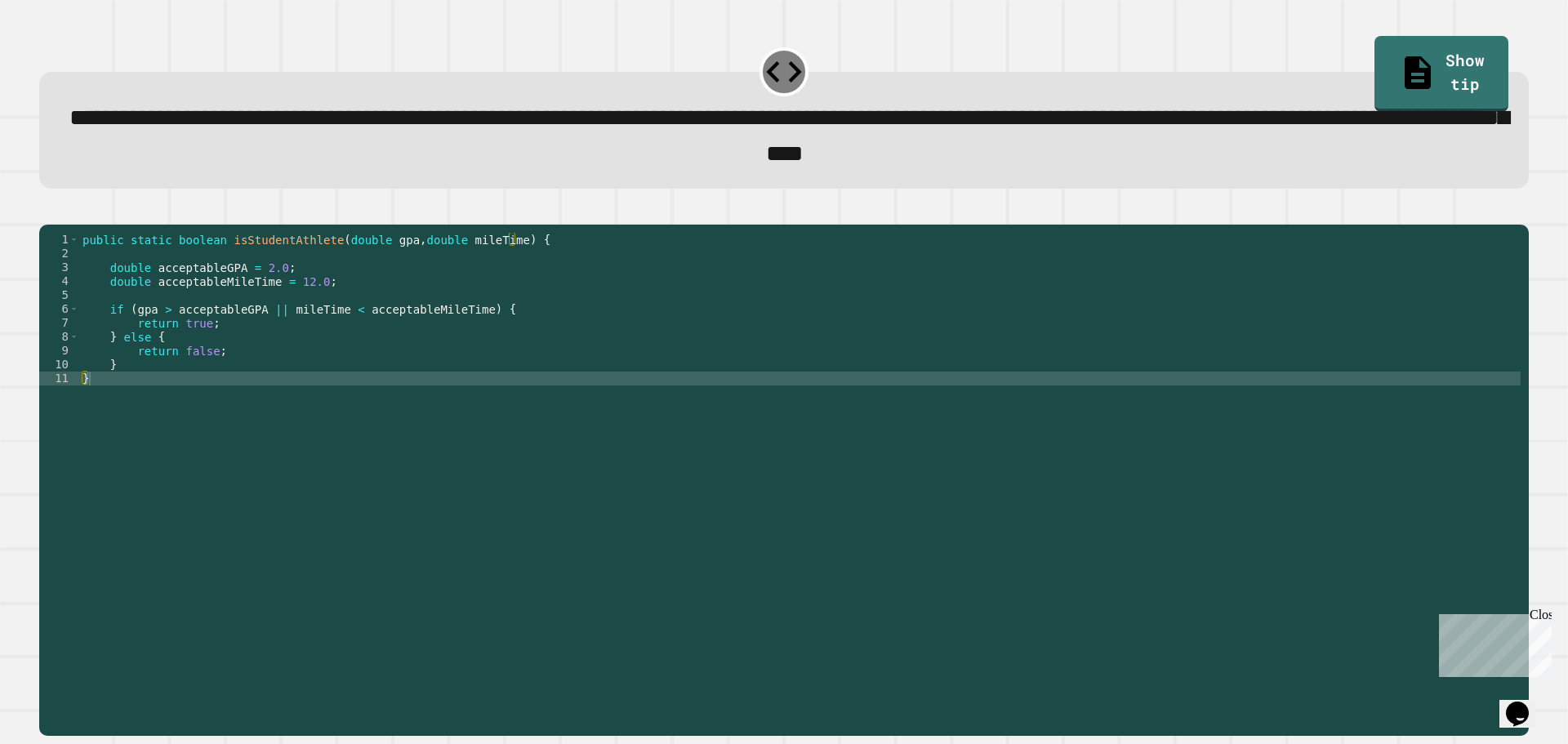
click at [387, 370] on div "public static boolean isStudentAthlete ( double gpa , double mileTime ) { doubl…" at bounding box center [800, 462] width 1442 height 458
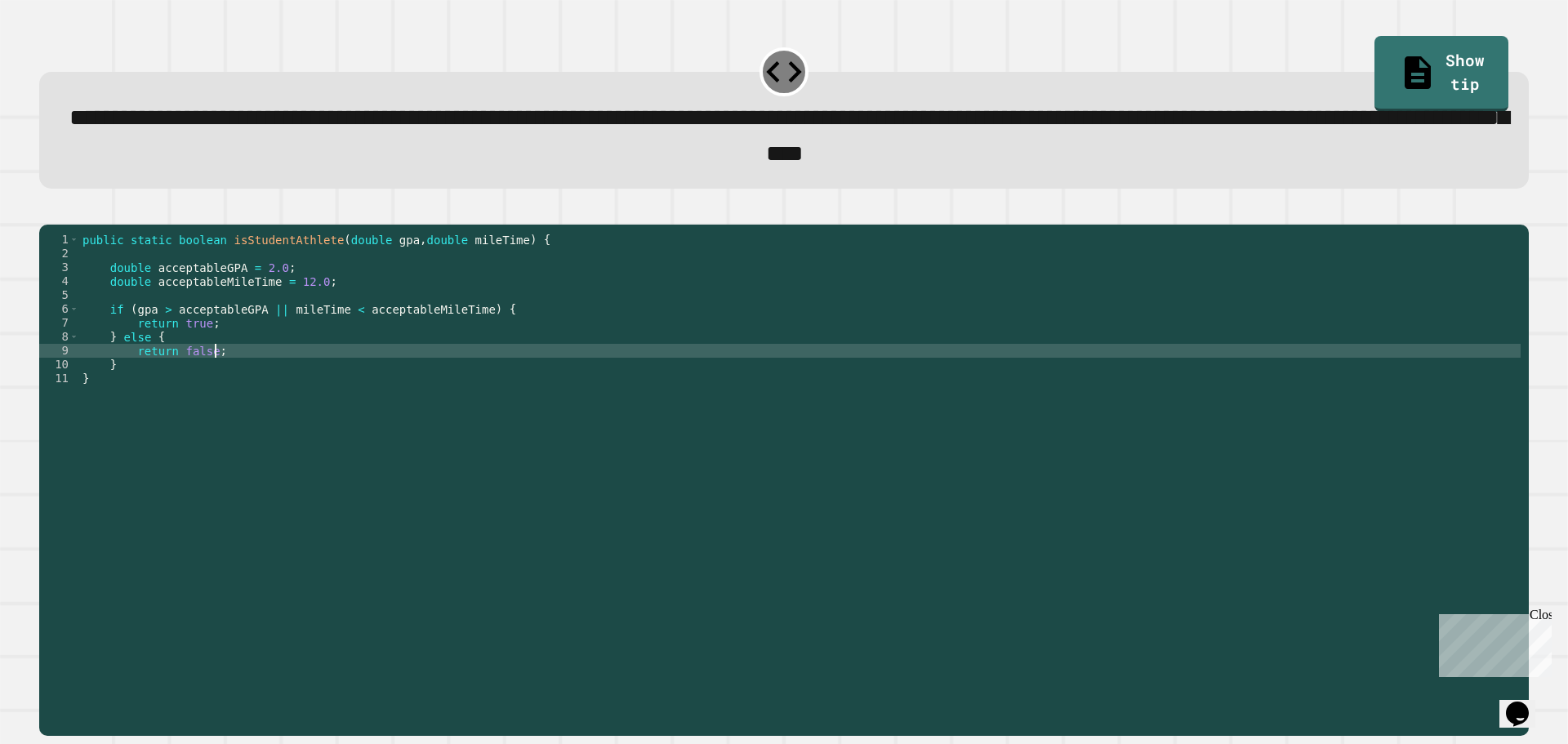
click at [352, 353] on div "public static boolean isStudentAthlete ( double gpa , double mileTime ) { doubl…" at bounding box center [800, 462] width 1442 height 458
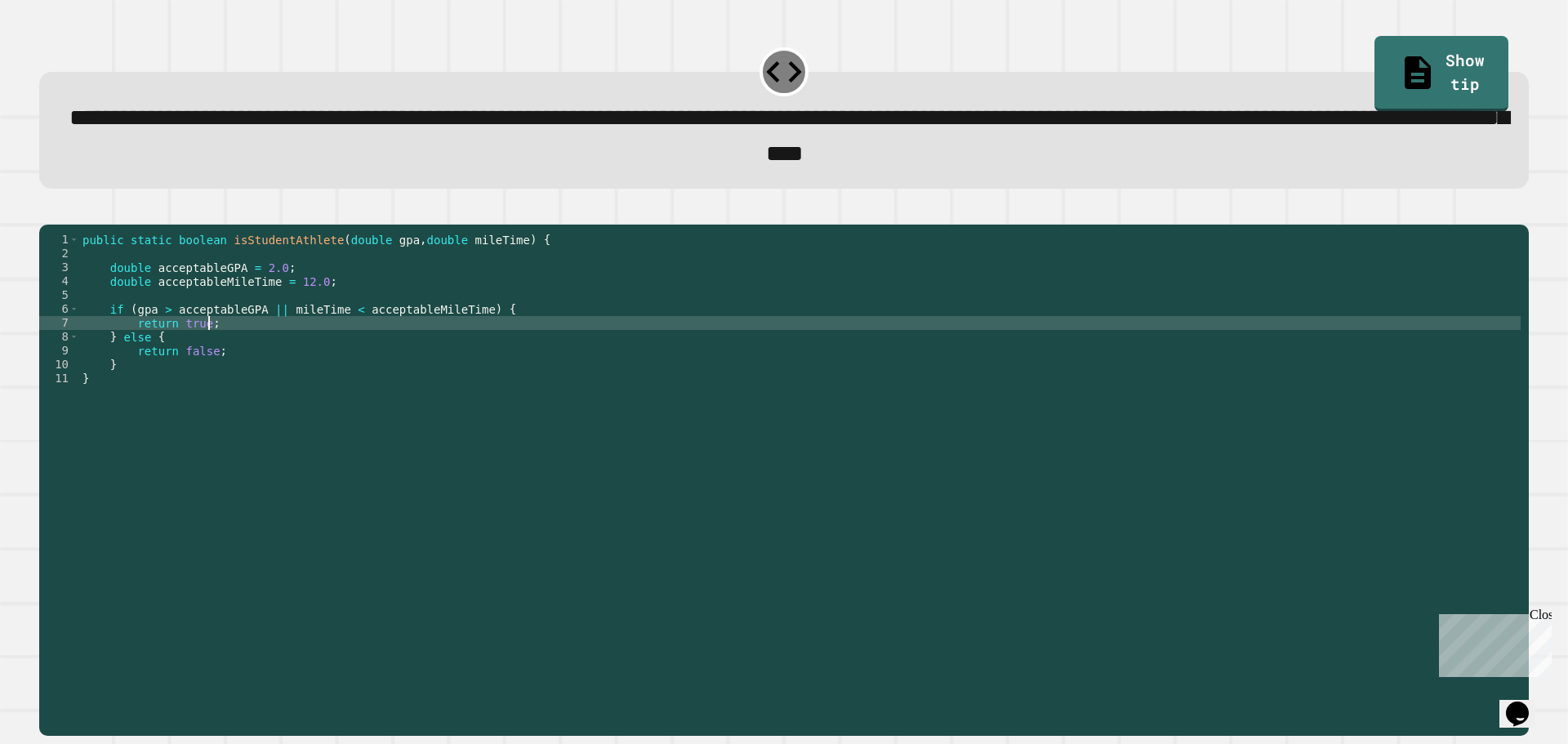
click at [349, 338] on div "public static boolean isStudentAthlete ( double gpa , double mileTime ) { doubl…" at bounding box center [800, 462] width 1442 height 458
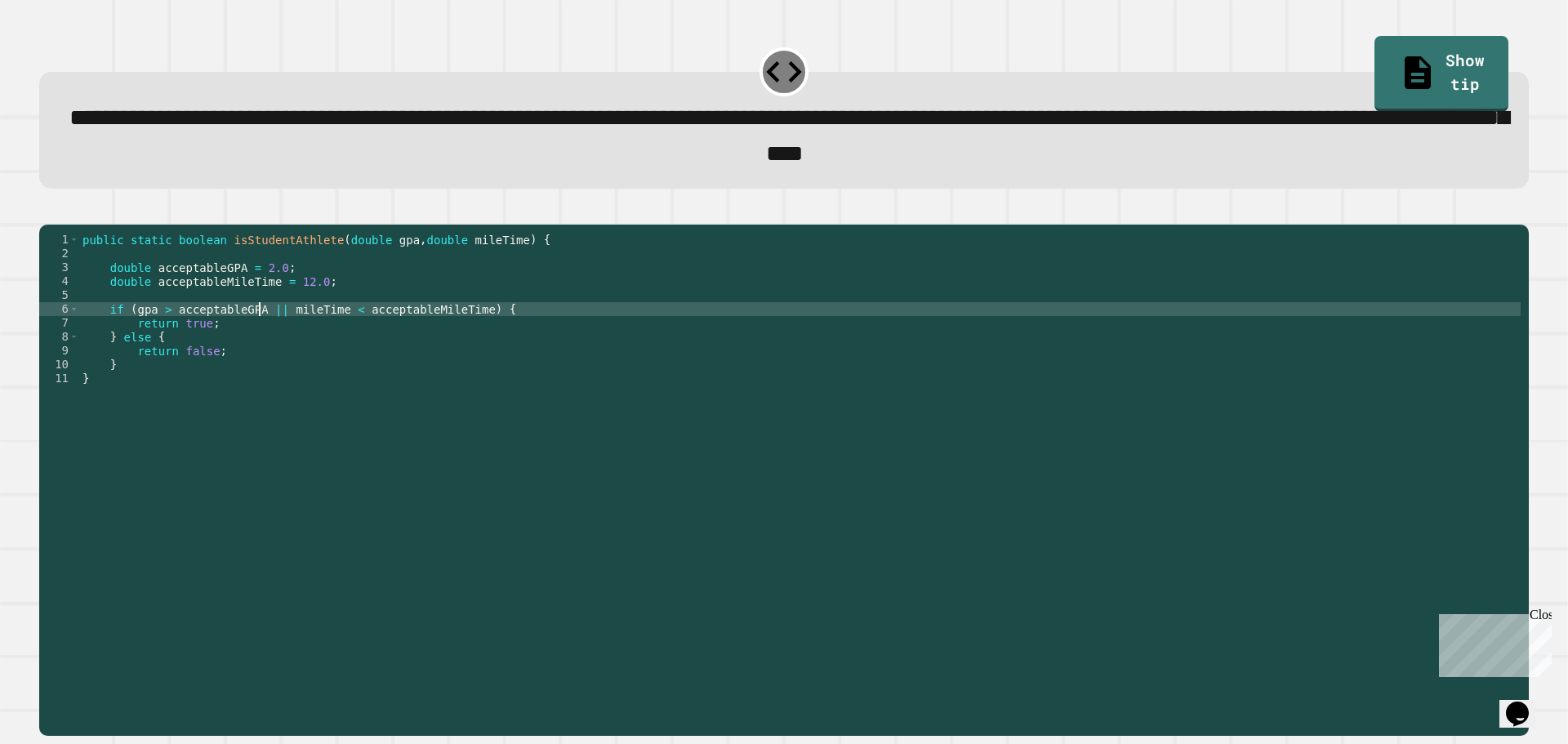
click at [257, 341] on div "public static boolean isStudentAthlete ( double gpa , double mileTime ) { doubl…" at bounding box center [800, 462] width 1442 height 458
click at [277, 336] on div "public static boolean isStudentAthlete ( double gpa , double mileTime ) { doubl…" at bounding box center [800, 462] width 1442 height 458
drag, startPoint x: 239, startPoint y: 336, endPoint x: 180, endPoint y: 335, distance: 59.0
click at [238, 336] on div "public static boolean isStudentAthlete ( double gpa , double mileTime ) { doubl…" at bounding box center [800, 462] width 1442 height 458
click at [177, 335] on div "public static boolean isStudentAthlete ( double gpa , double mileTime ) { doubl…" at bounding box center [800, 462] width 1442 height 458
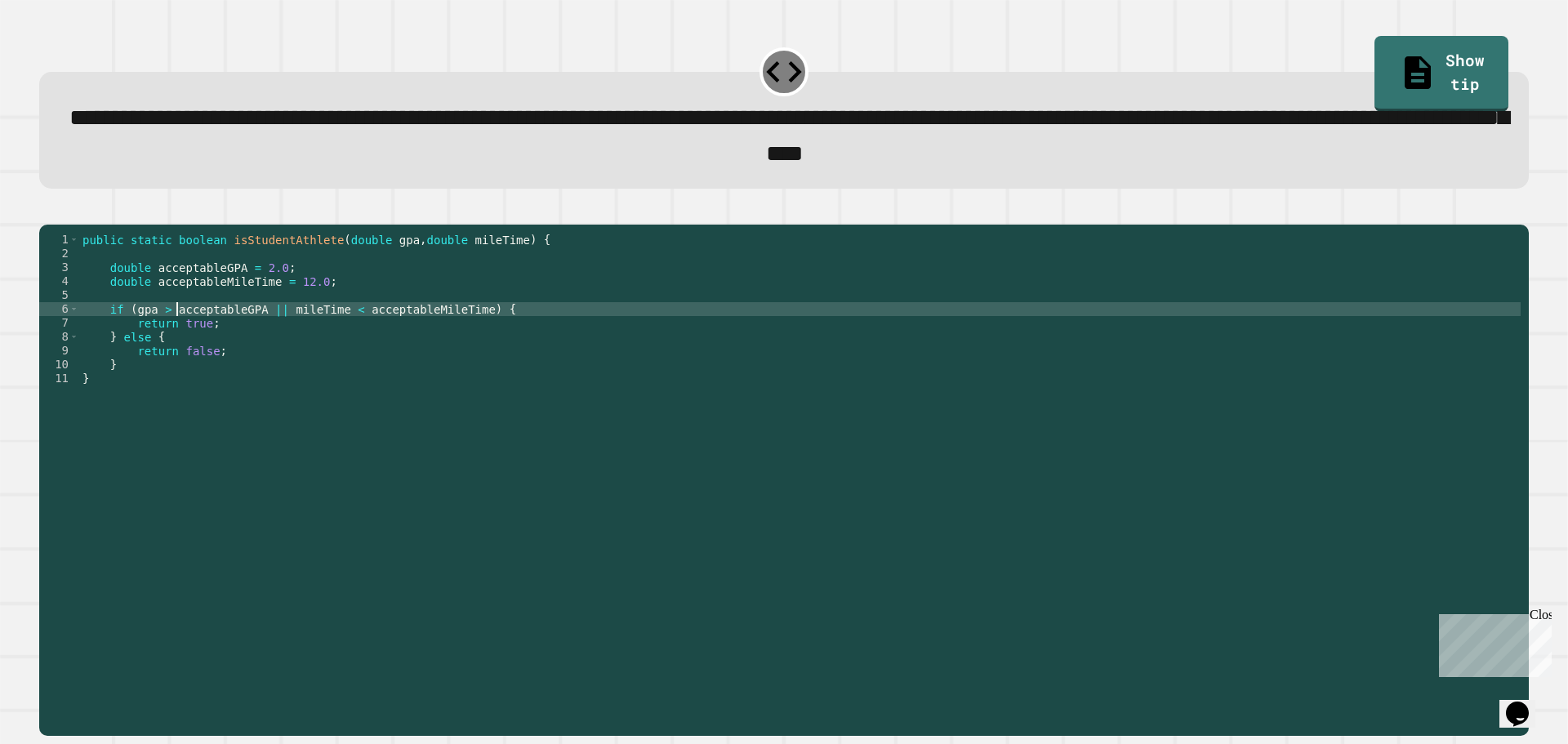
click at [167, 338] on div "public static boolean isStudentAthlete ( double gpa , double mileTime ) { doubl…" at bounding box center [800, 462] width 1442 height 458
click at [273, 337] on div "public static boolean isStudentAthlete ( double gpa , double mileTime ) { doubl…" at bounding box center [800, 462] width 1442 height 458
type textarea "**********"
click at [48, 211] on button "button" at bounding box center [48, 211] width 0 height 0
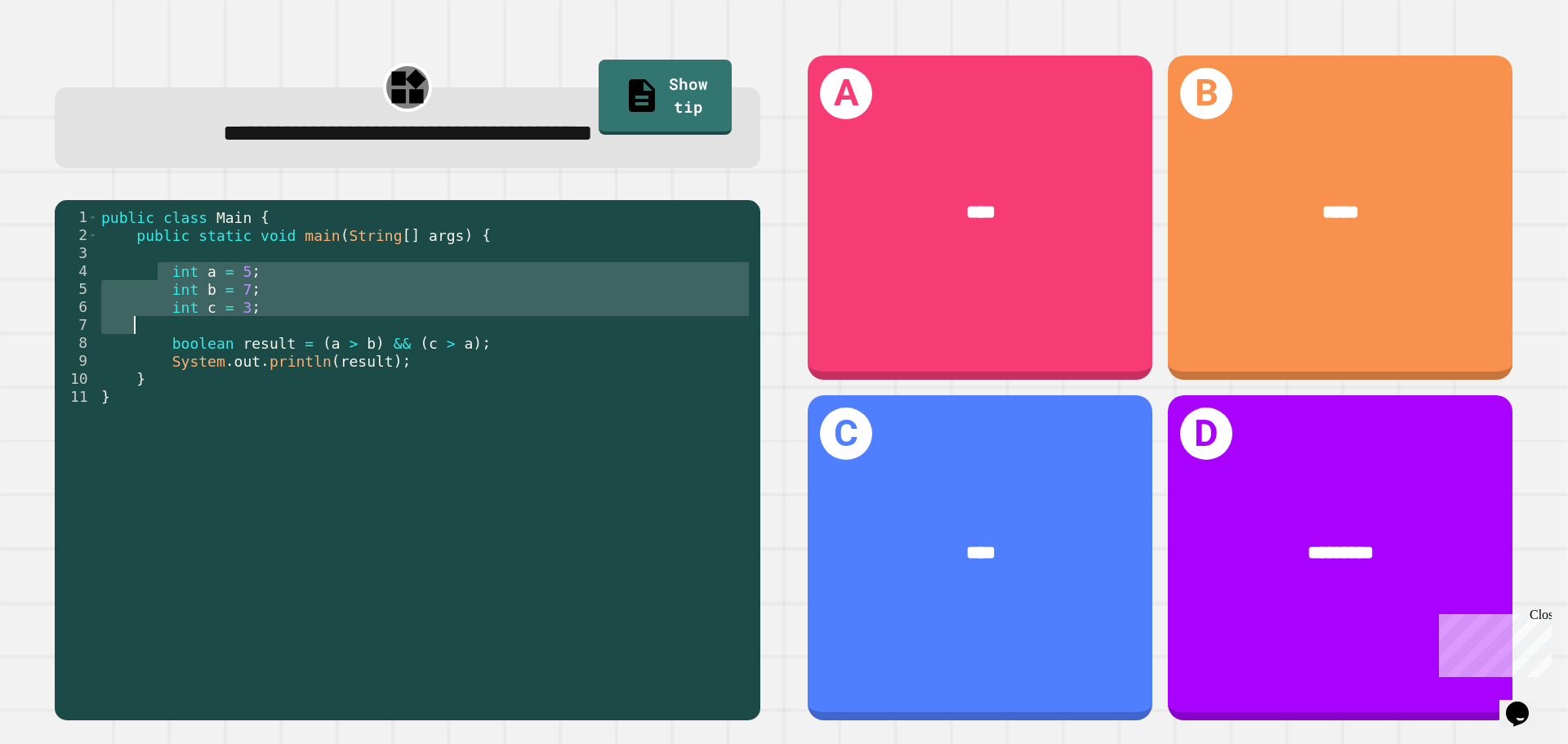
drag, startPoint x: 158, startPoint y: 270, endPoint x: 265, endPoint y: 349, distance: 133.0
click at [264, 325] on div "public class Main { public static void main ( String [ ] args ) { int a = 5 ; i…" at bounding box center [424, 460] width 654 height 503
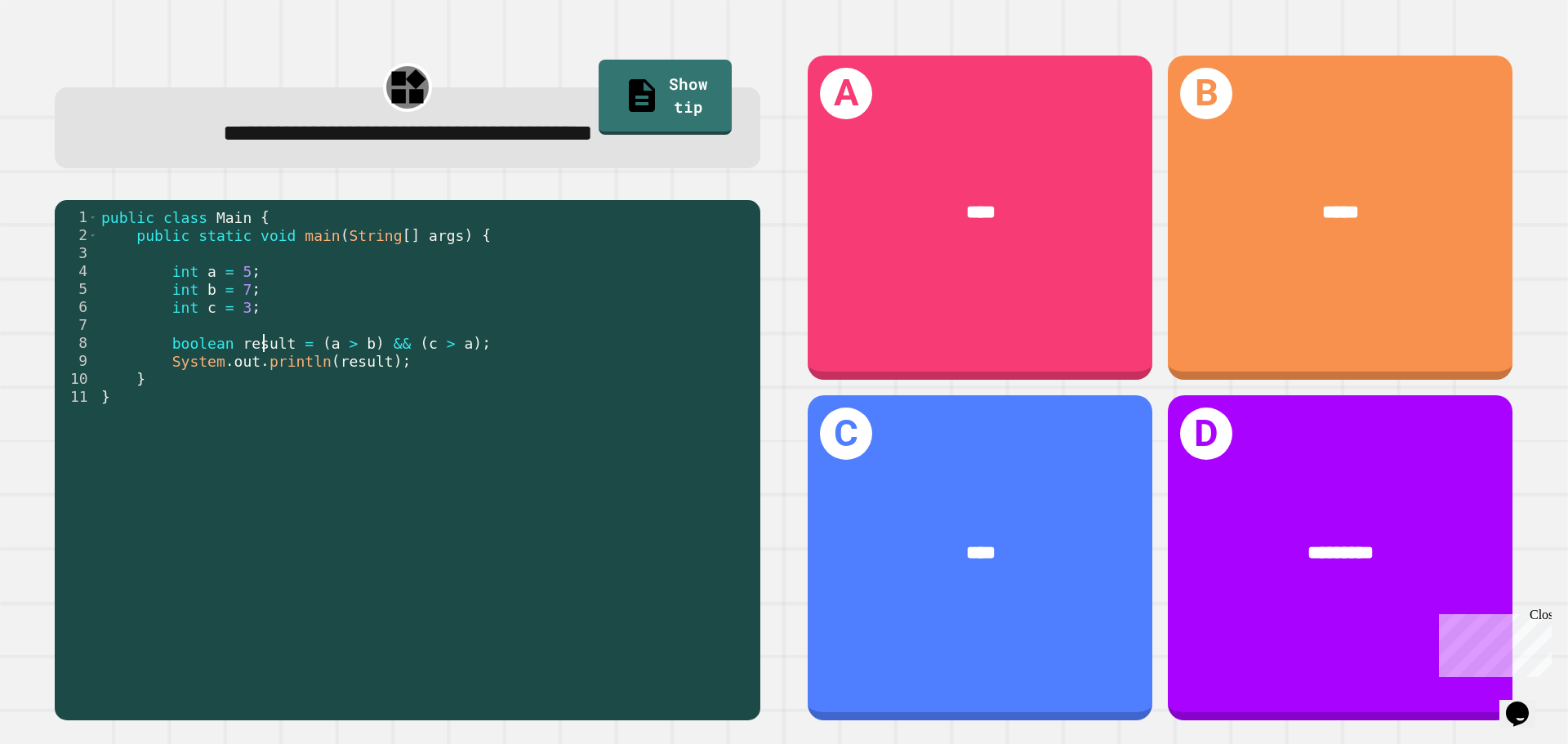
click at [265, 349] on div "public class Main { public static void main ( String [ ] args ) { int a = 5 ; i…" at bounding box center [424, 460] width 654 height 503
drag, startPoint x: 299, startPoint y: 349, endPoint x: 370, endPoint y: 349, distance: 71.0
click at [370, 349] on div "public class Main { public static void main ( String [ ] args ) { int a = 5 ; i…" at bounding box center [424, 460] width 654 height 503
click at [360, 348] on div "public class Main { public static void main ( String [ ] args ) { int a = 5 ; i…" at bounding box center [424, 442] width 654 height 467
drag, startPoint x: 303, startPoint y: 349, endPoint x: 363, endPoint y: 349, distance: 60.0
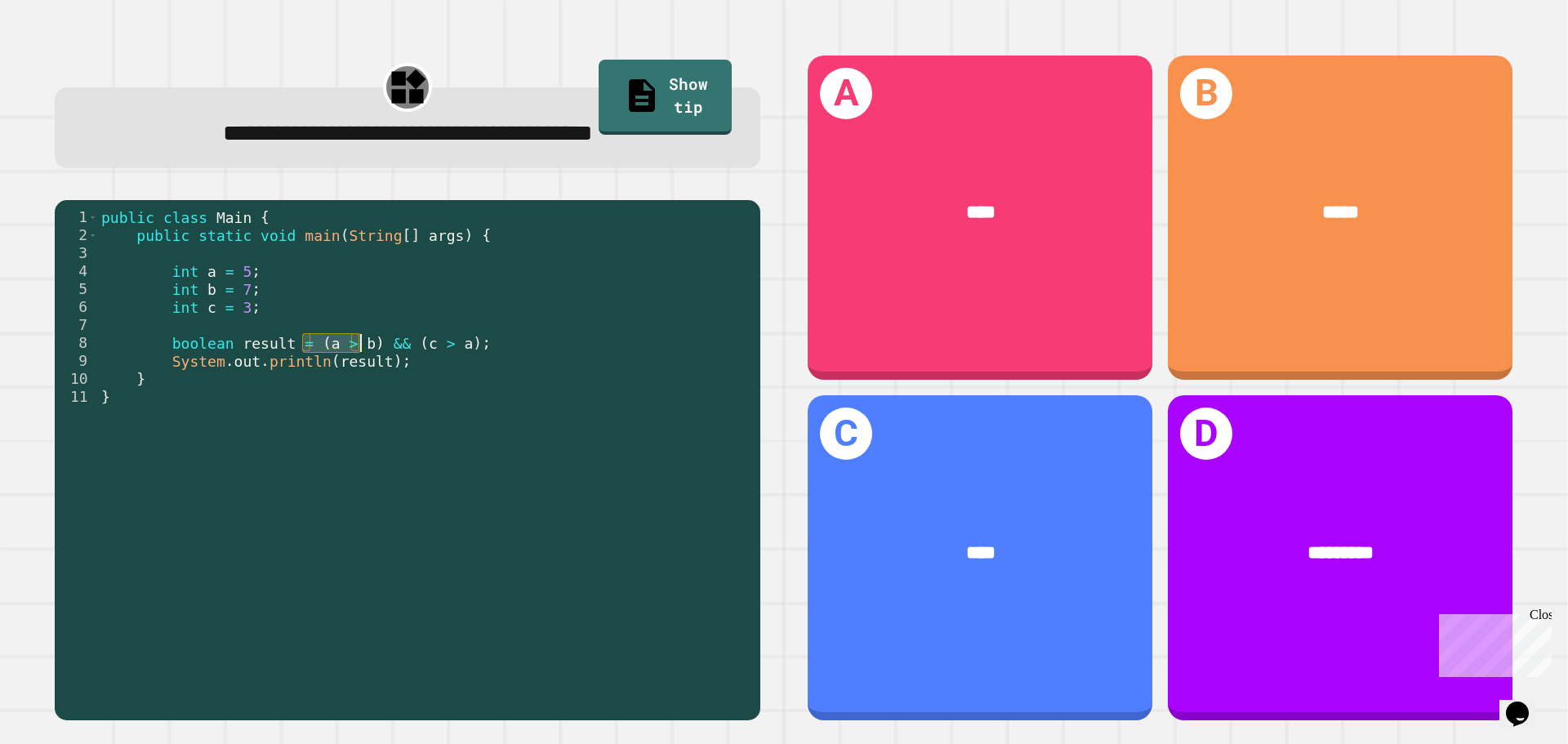
click at [363, 349] on div "public class Main { public static void main ( String [ ] args ) { int a = 5 ; i…" at bounding box center [424, 460] width 654 height 503
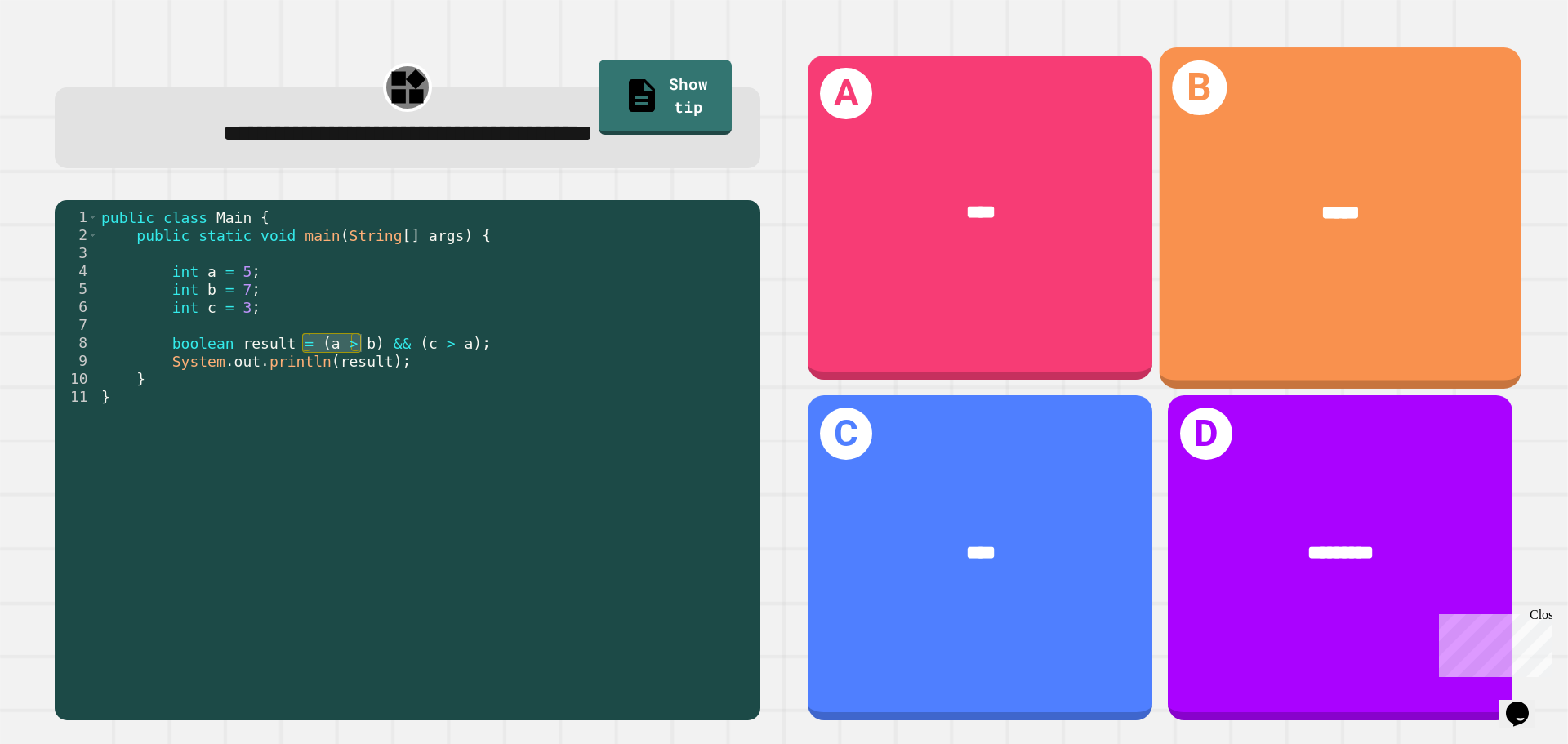
click at [1334, 285] on div "B *****" at bounding box center [1341, 218] width 362 height 341
